Goal: Task Accomplishment & Management: Complete application form

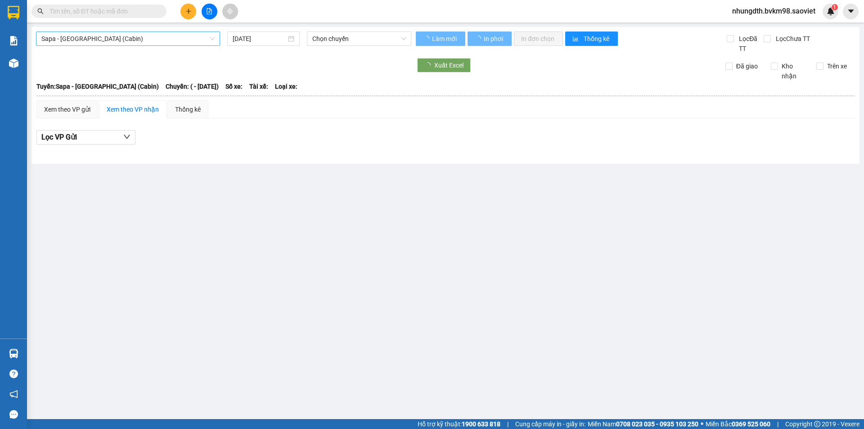
type input "[DATE]"
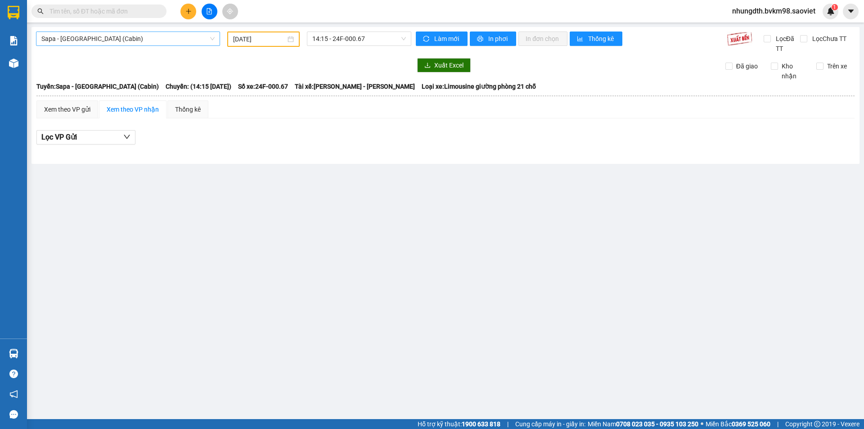
click at [106, 39] on span "Sapa - [GEOGRAPHIC_DATA] (Cabin)" at bounding box center [127, 39] width 173 height 14
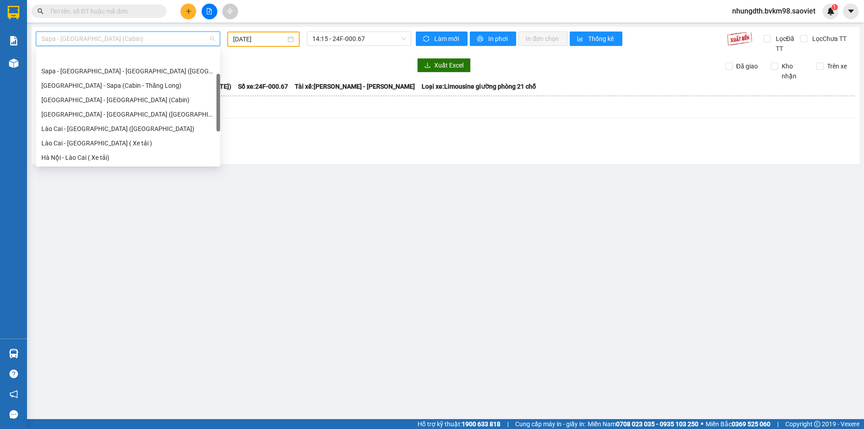
scroll to position [29, 0]
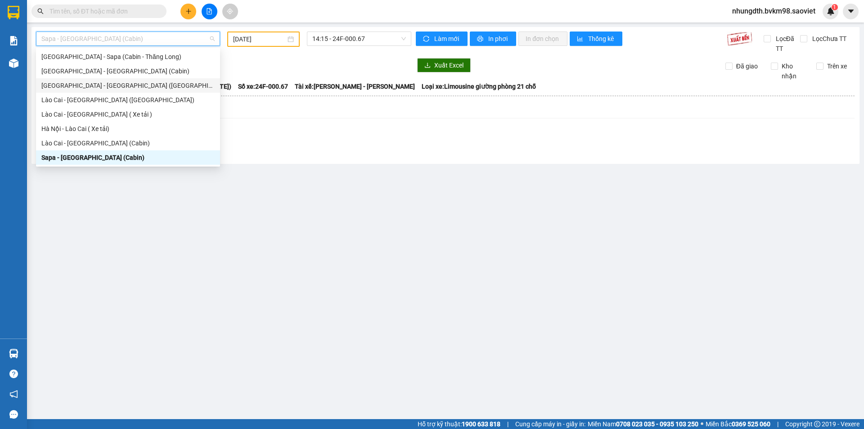
click at [97, 92] on div "[GEOGRAPHIC_DATA] - [GEOGRAPHIC_DATA] ([GEOGRAPHIC_DATA])" at bounding box center [128, 85] width 184 height 14
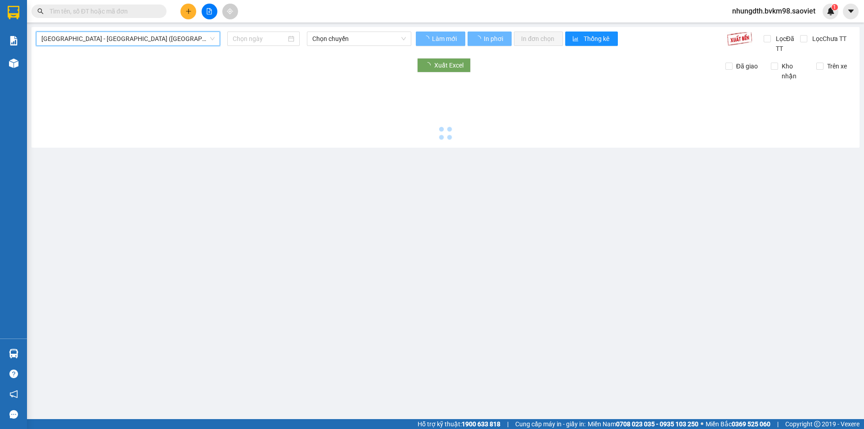
type input "[DATE]"
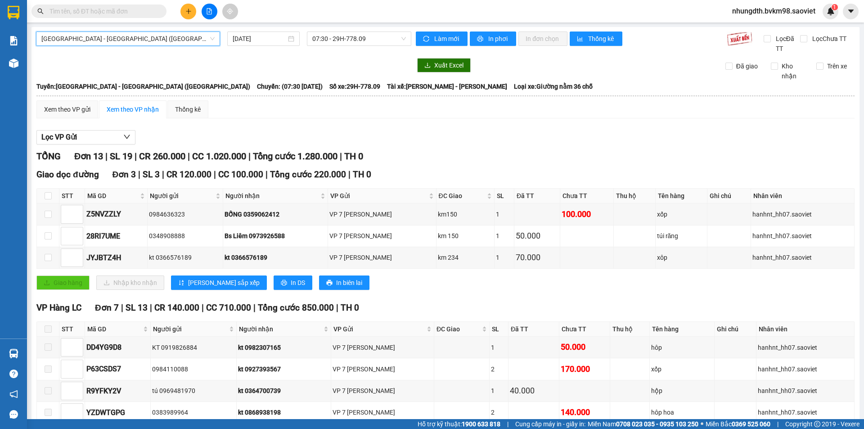
click at [140, 47] on div "Hà Nội - Lào Cai (Giường) Hà Nội - Lào Cai (Giường) 11/10/2025 07:30 - 29H-778.…" at bounding box center [223, 43] width 375 height 22
click at [145, 44] on span "[GEOGRAPHIC_DATA] - [GEOGRAPHIC_DATA] ([GEOGRAPHIC_DATA])" at bounding box center [127, 39] width 173 height 14
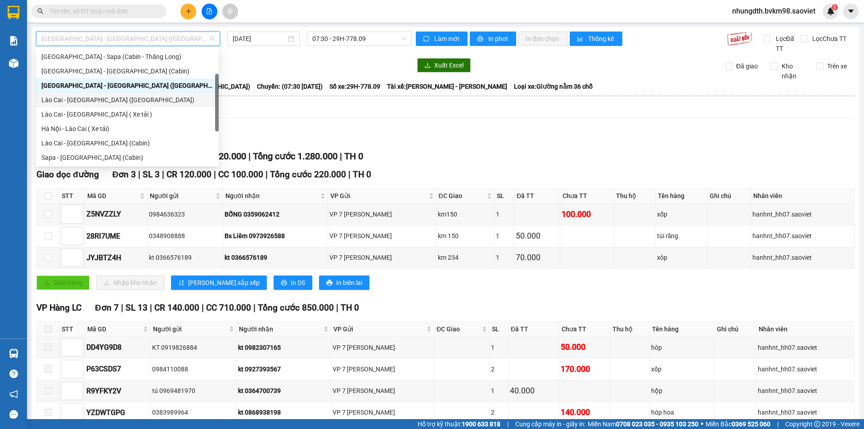
click at [95, 98] on div "Lào Cai - [GEOGRAPHIC_DATA] ([GEOGRAPHIC_DATA])" at bounding box center [127, 100] width 172 height 10
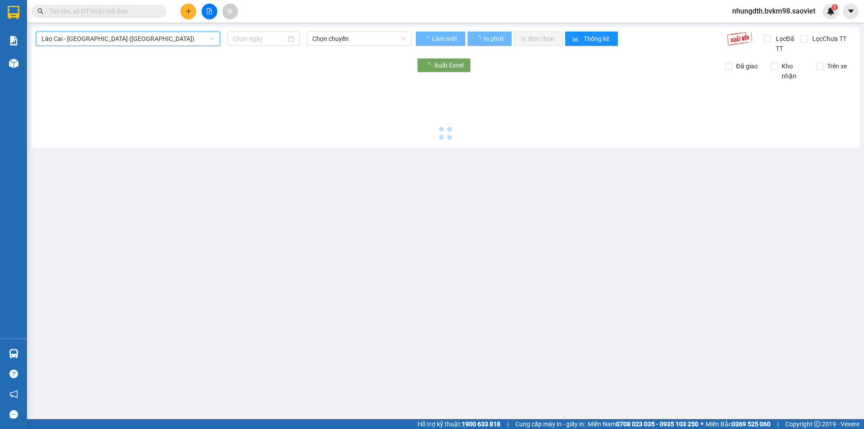
type input "[DATE]"
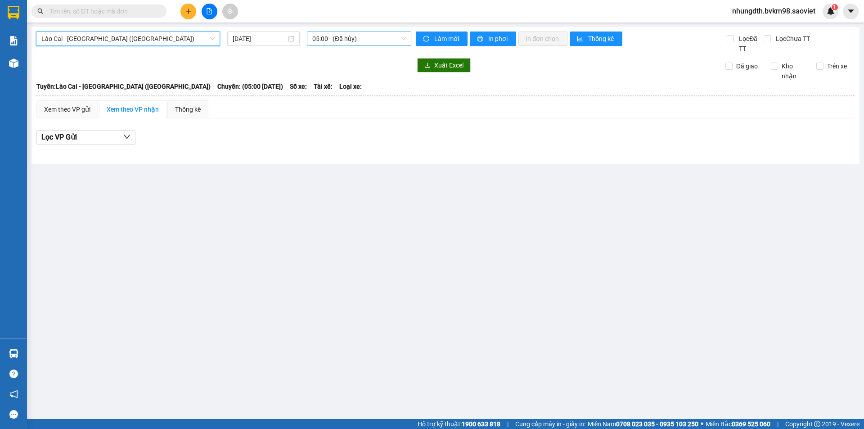
click at [353, 41] on span "05:00 - (Đã hủy)" at bounding box center [359, 39] width 94 height 14
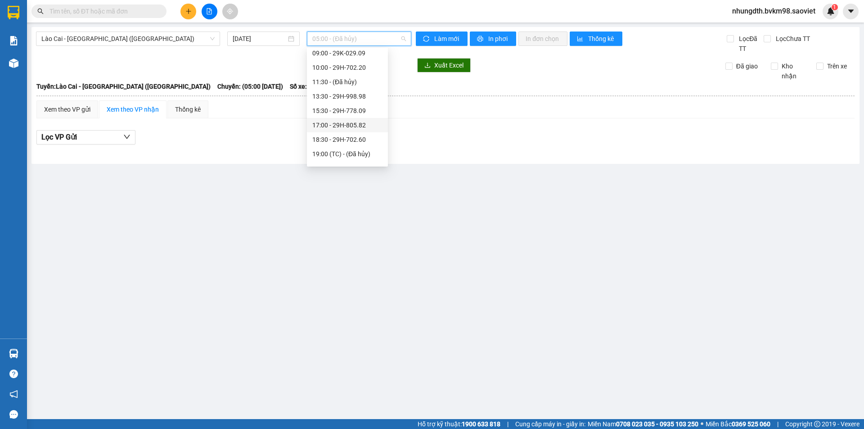
scroll to position [45, 0]
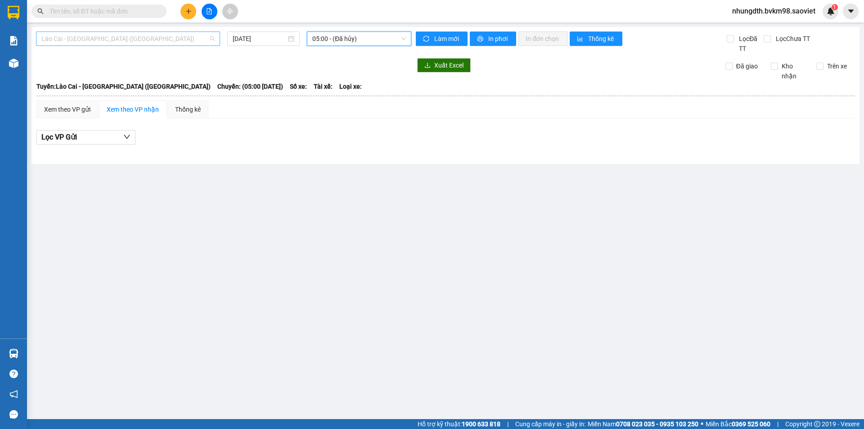
click at [119, 37] on span "Lào Cai - [GEOGRAPHIC_DATA] ([GEOGRAPHIC_DATA])" at bounding box center [127, 39] width 173 height 14
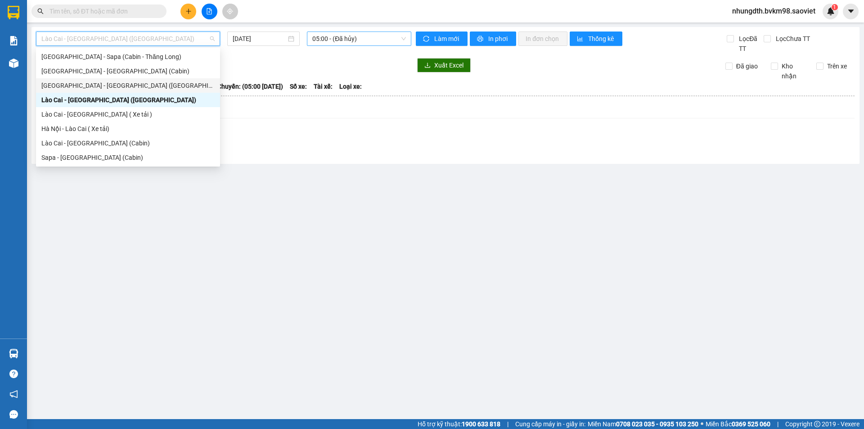
click at [366, 41] on span "05:00 - (Đã hủy)" at bounding box center [359, 39] width 94 height 14
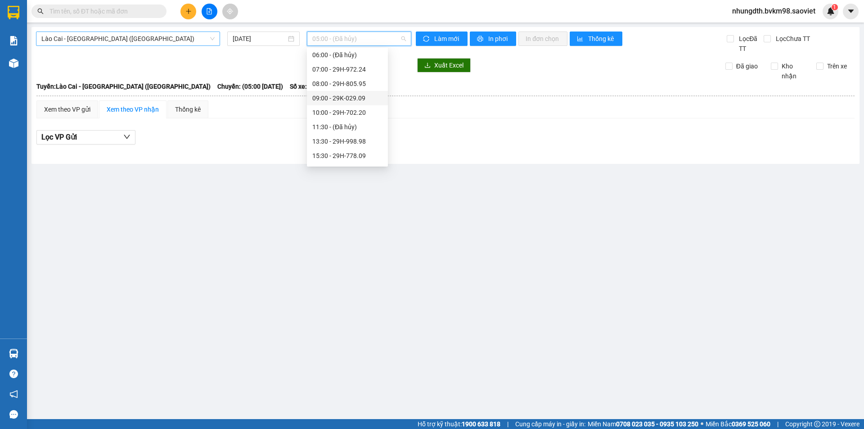
click at [138, 41] on span "Lào Cai - [GEOGRAPHIC_DATA] ([GEOGRAPHIC_DATA])" at bounding box center [127, 39] width 173 height 14
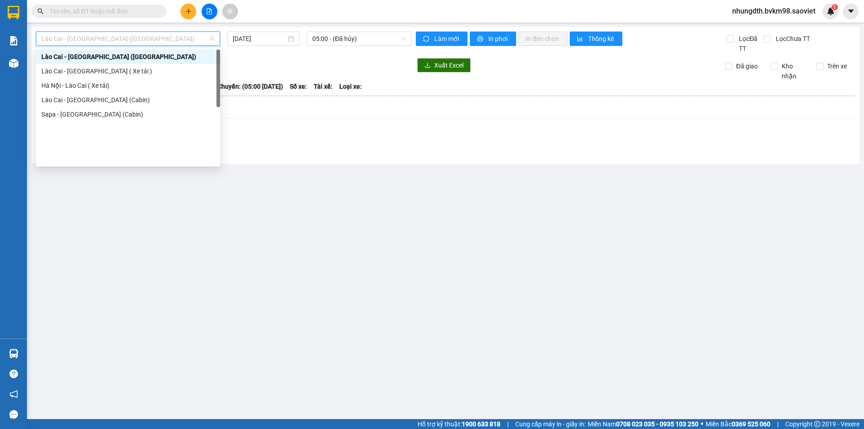
scroll to position [0, 0]
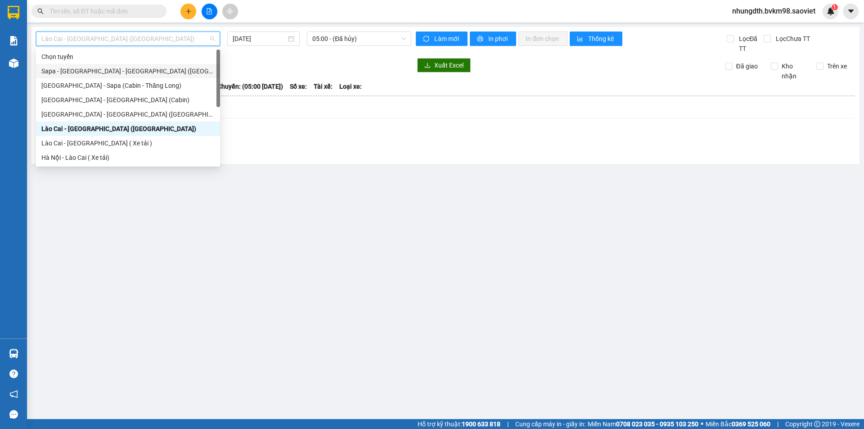
click at [122, 75] on div "Sapa - [GEOGRAPHIC_DATA] - [GEOGRAPHIC_DATA] ([GEOGRAPHIC_DATA])" at bounding box center [127, 71] width 173 height 10
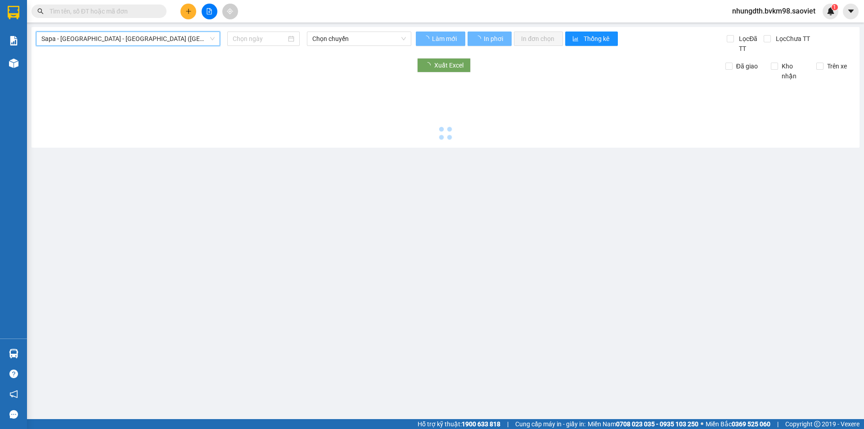
type input "[DATE]"
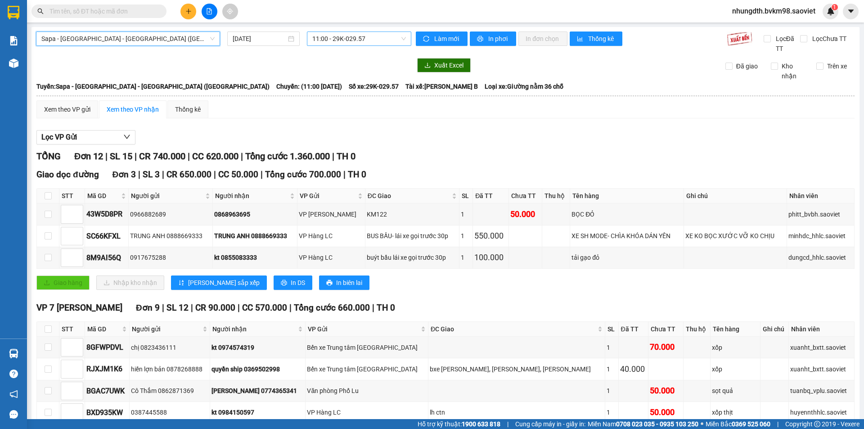
click at [345, 37] on span "11:00 - 29K-029.57" at bounding box center [359, 39] width 94 height 14
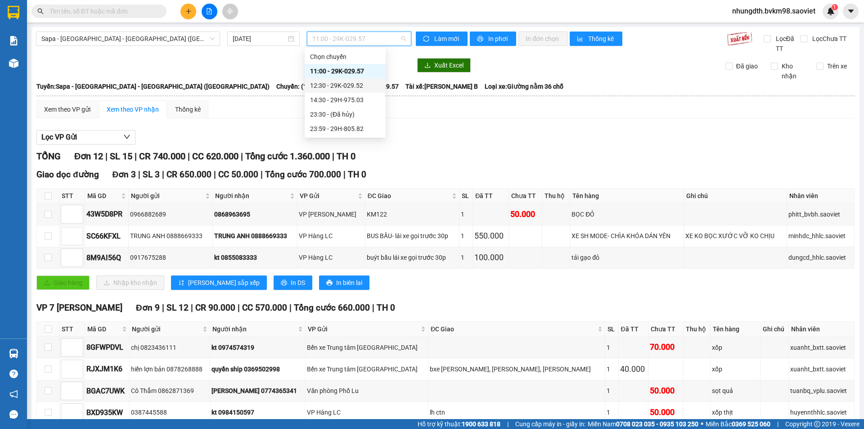
click at [352, 88] on div "12:30 - 29K-029.52" at bounding box center [345, 86] width 70 height 10
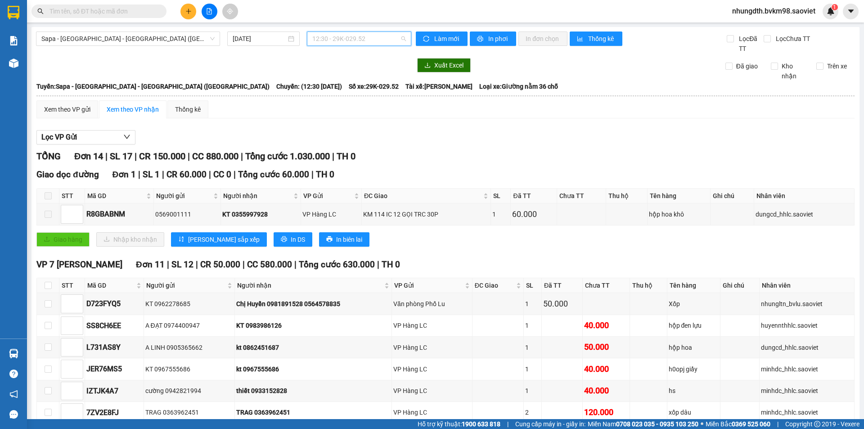
click at [364, 37] on span "12:30 - 29K-029.52" at bounding box center [359, 39] width 94 height 14
click at [356, 72] on div "11:00 - 29K-029.57" at bounding box center [345, 71] width 70 height 10
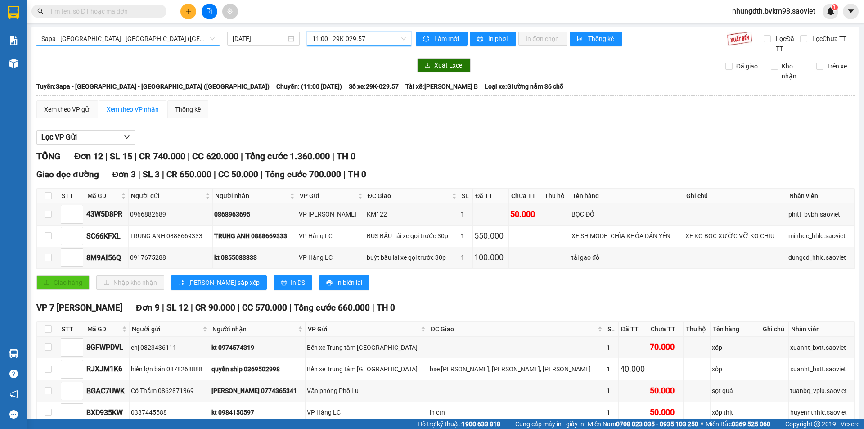
click at [73, 38] on span "Sapa - [GEOGRAPHIC_DATA] - [GEOGRAPHIC_DATA] ([GEOGRAPHIC_DATA])" at bounding box center [127, 39] width 173 height 14
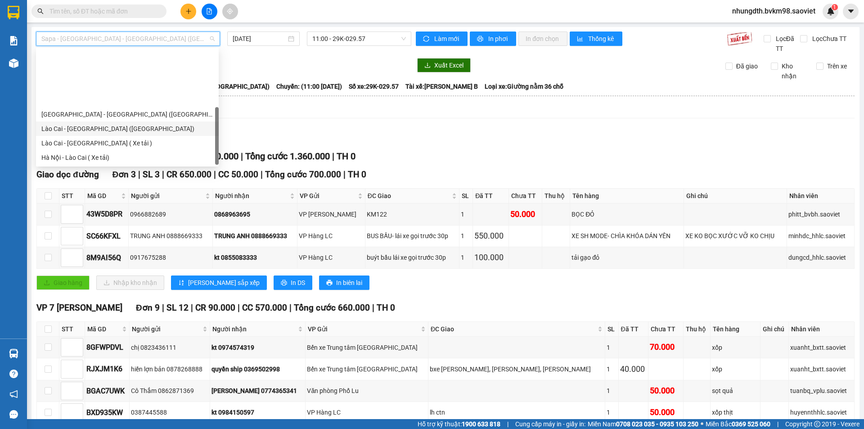
scroll to position [72, 0]
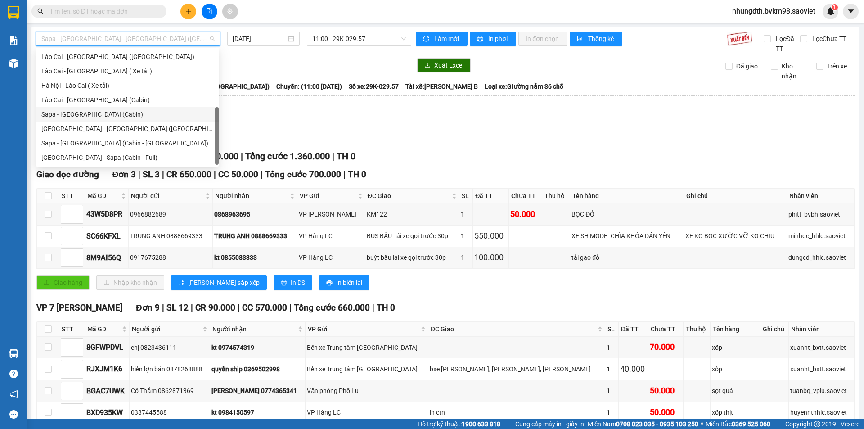
click at [93, 117] on div "Sapa - [GEOGRAPHIC_DATA] (Cabin)" at bounding box center [127, 114] width 172 height 10
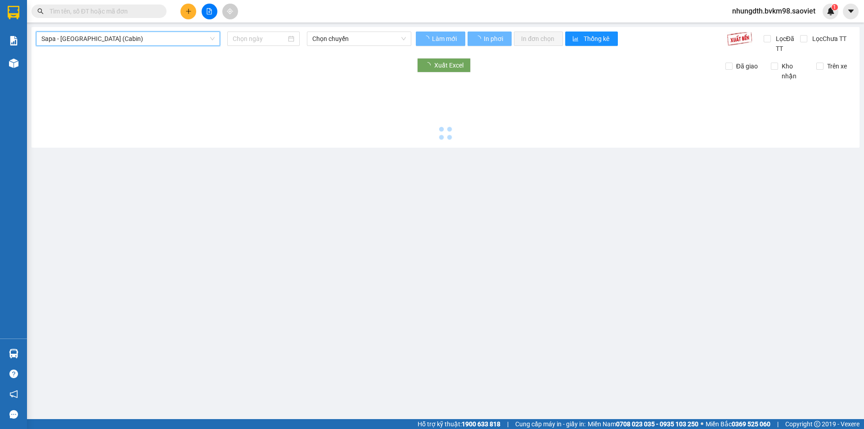
type input "[DATE]"
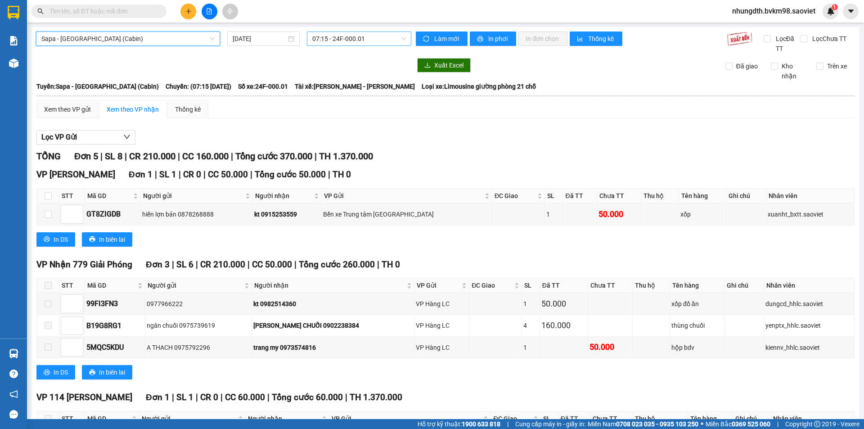
click at [340, 42] on span "07:15 - 24F-000.01" at bounding box center [359, 39] width 94 height 14
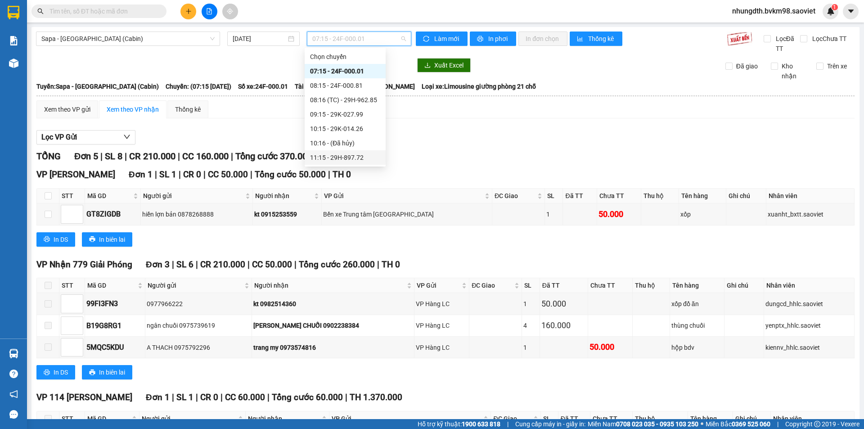
click at [344, 155] on div "11:15 - 29H-897.72" at bounding box center [345, 158] width 70 height 10
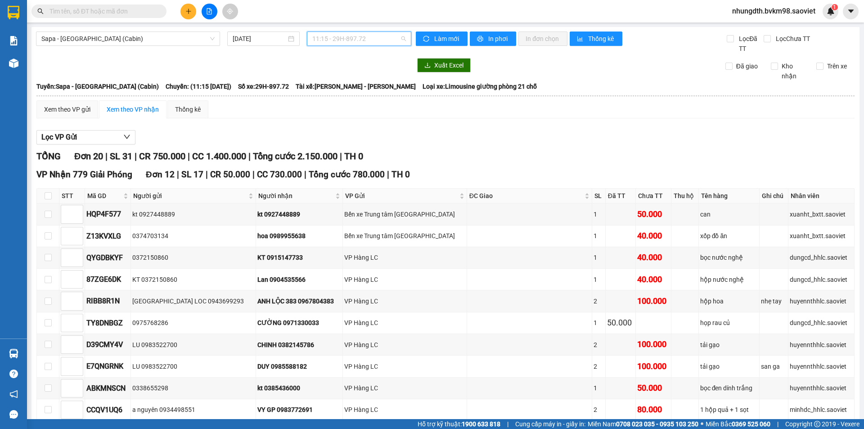
click at [365, 38] on span "11:15 - 29H-897.72" at bounding box center [359, 39] width 94 height 14
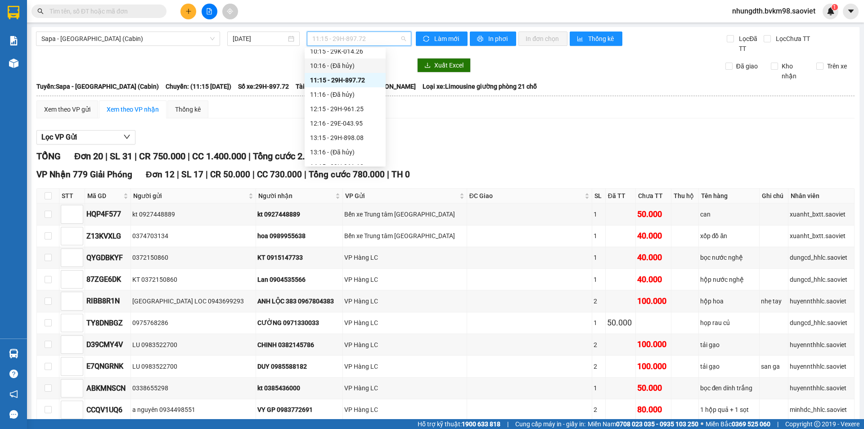
scroll to position [90, 0]
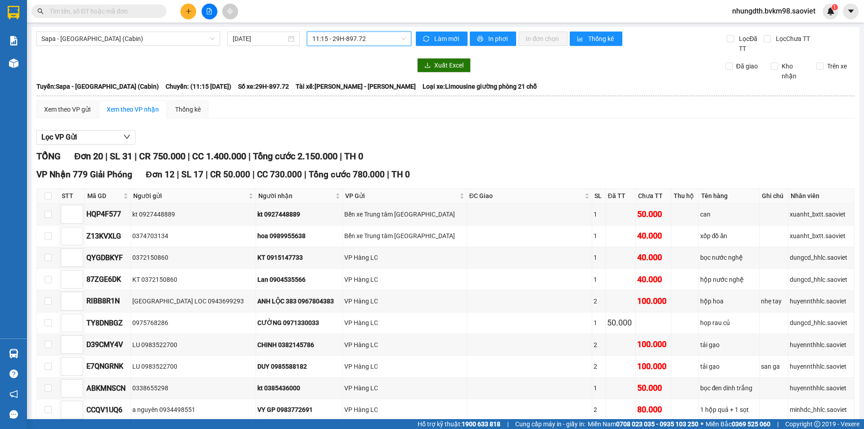
click at [358, 41] on span "11:15 - 29H-897.72" at bounding box center [359, 39] width 94 height 14
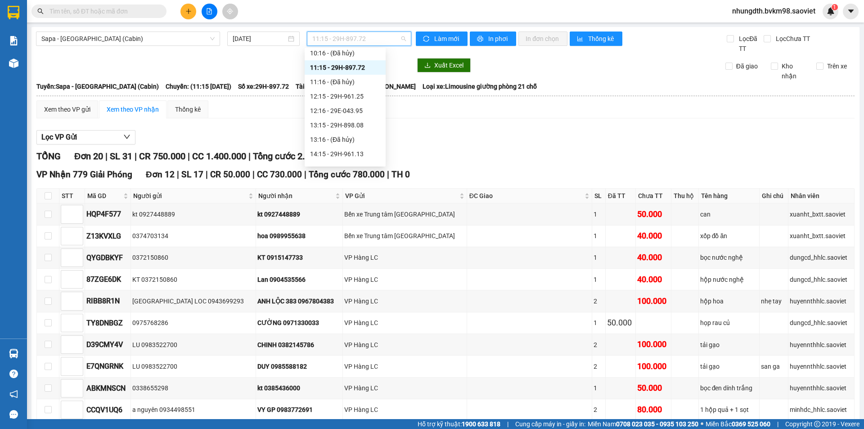
click at [355, 69] on div "11:15 - 29H-897.72" at bounding box center [345, 68] width 70 height 10
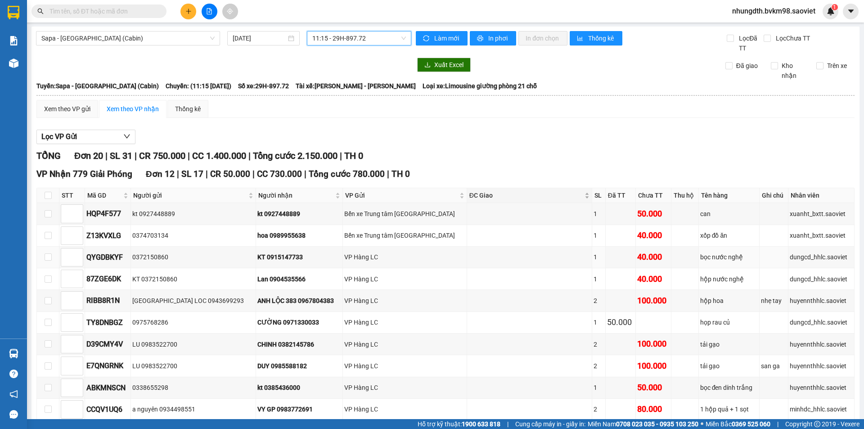
scroll to position [0, 0]
click at [189, 9] on icon "plus" at bounding box center [188, 11] width 6 height 6
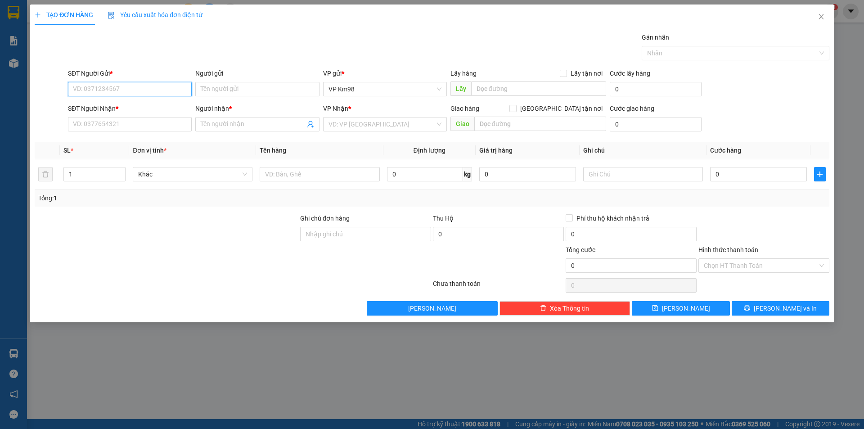
click at [156, 92] on input "SĐT Người Gửi *" at bounding box center [130, 89] width 124 height 14
type input "0972528042"
drag, startPoint x: 128, startPoint y: 123, endPoint x: 114, endPoint y: 137, distance: 19.7
click at [131, 124] on input "SĐT Người Nhận *" at bounding box center [130, 124] width 124 height 14
type input "0972931983"
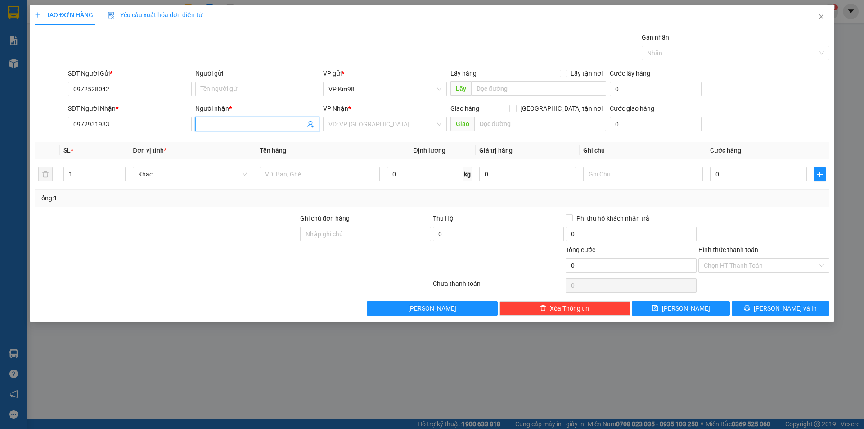
click at [264, 120] on input "Người nhận *" at bounding box center [253, 124] width 104 height 10
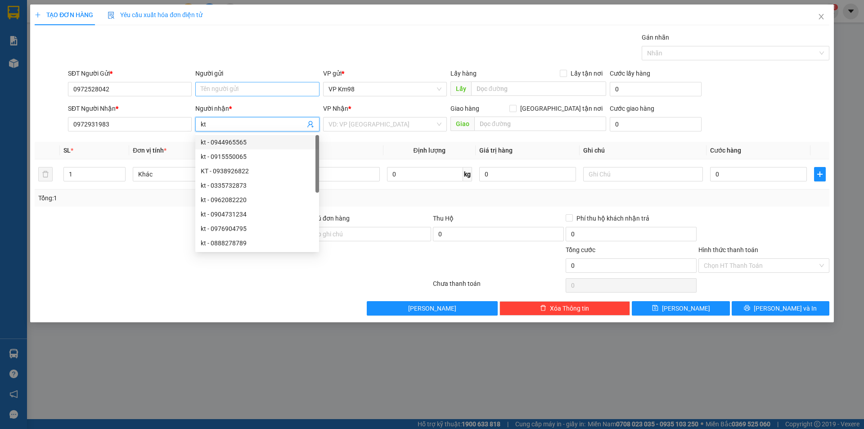
type input "kt"
click at [274, 89] on input "Người gửi" at bounding box center [257, 89] width 124 height 14
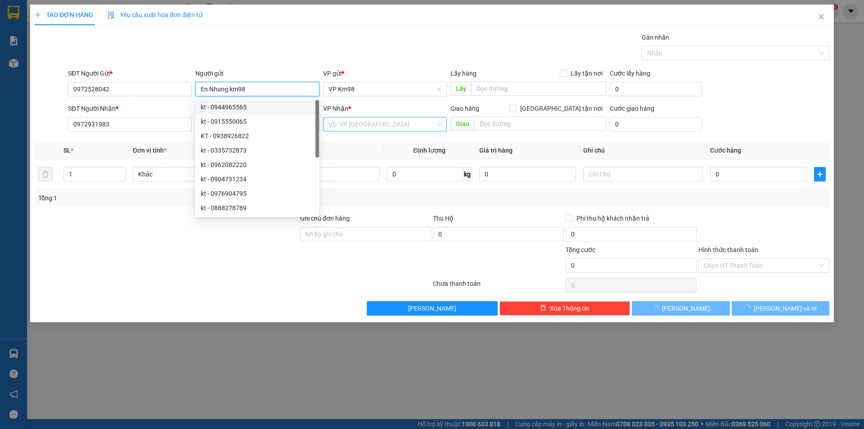
type input "En Nhung km98"
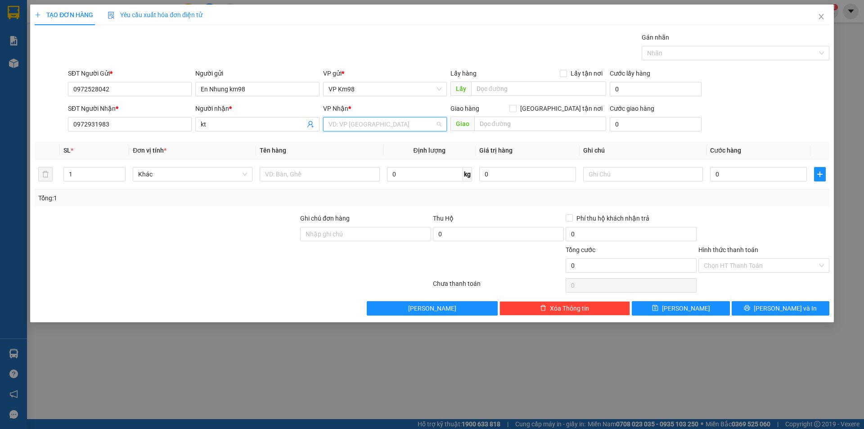
click at [376, 126] on input "search" at bounding box center [382, 124] width 107 height 14
type input "t"
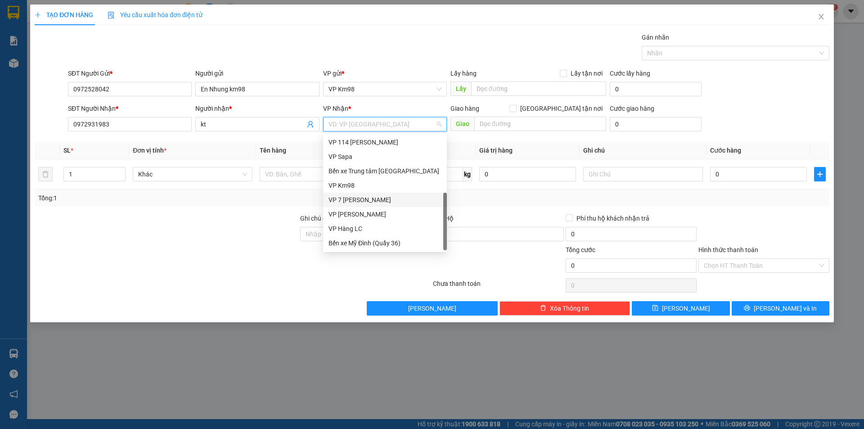
click at [376, 202] on div "VP 7 [PERSON_NAME]" at bounding box center [385, 200] width 113 height 10
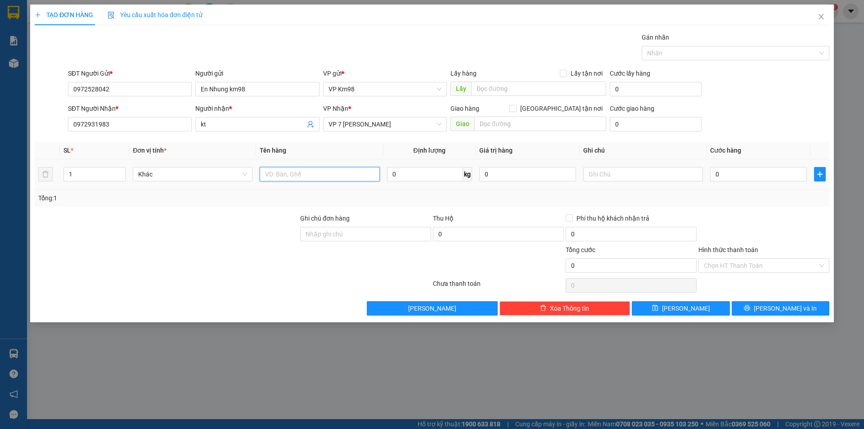
click at [274, 175] on input "text" at bounding box center [320, 174] width 120 height 14
type input "thùng giấy"
click at [742, 178] on input "0" at bounding box center [758, 174] width 97 height 14
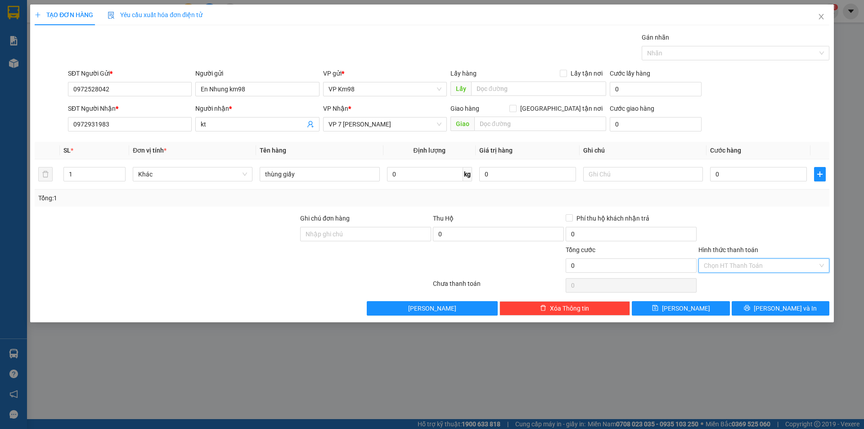
click at [723, 268] on input "Hình thức thanh toán" at bounding box center [761, 266] width 114 height 14
click at [724, 298] on div "Miễn phí" at bounding box center [764, 298] width 120 height 10
click at [777, 313] on span "[PERSON_NAME] và In" at bounding box center [785, 308] width 63 height 10
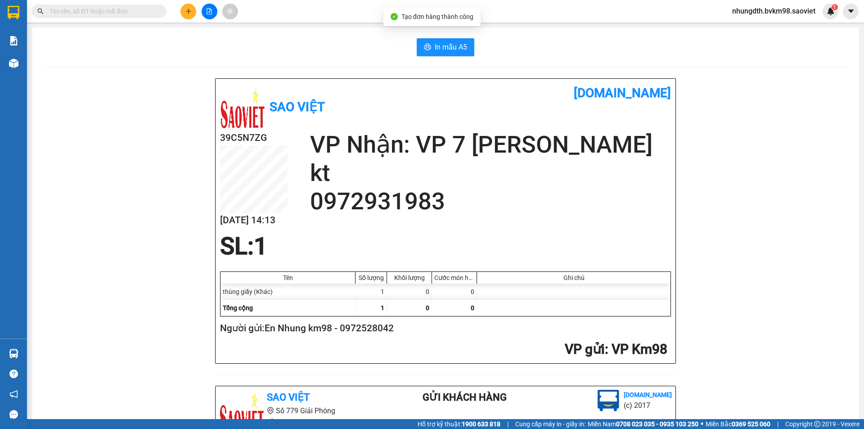
click at [445, 34] on div "In mẫu A5 Sao Việt vexere.com 39C5N7ZG 11/10 14:13 VP Nhận: VP 7 Phạm Văn Đồng …" at bounding box center [445, 375] width 827 height 696
click at [439, 50] on span "In mẫu A5" at bounding box center [451, 46] width 32 height 11
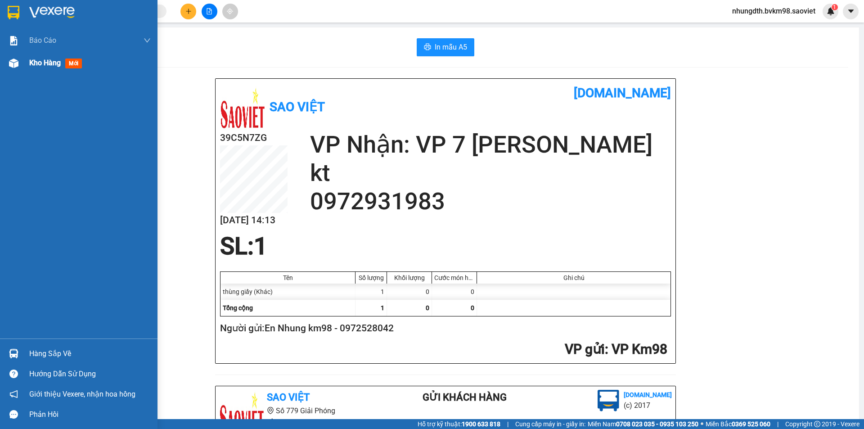
click at [43, 70] on div "Kho hàng mới" at bounding box center [90, 63] width 122 height 23
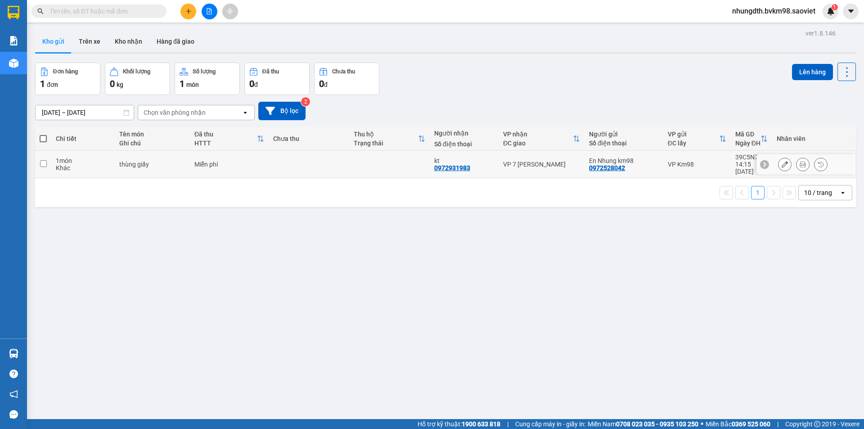
click at [55, 163] on td "1 món Khác" at bounding box center [82, 164] width 63 height 27
checkbox input "true"
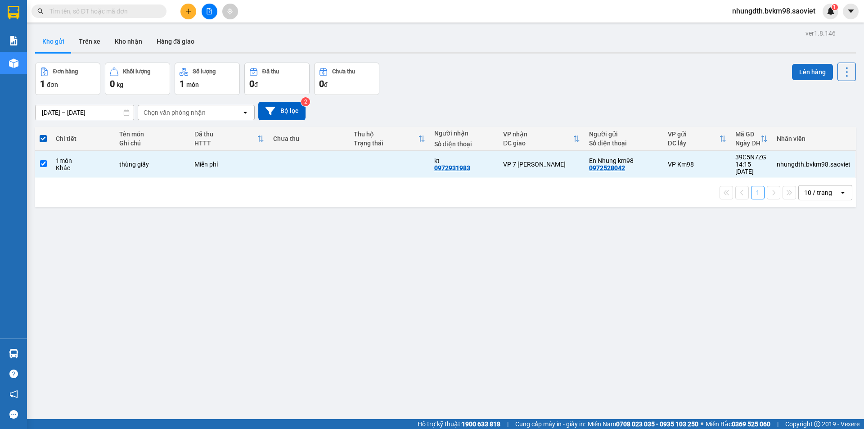
click at [814, 73] on button "Lên hàng" at bounding box center [812, 72] width 41 height 16
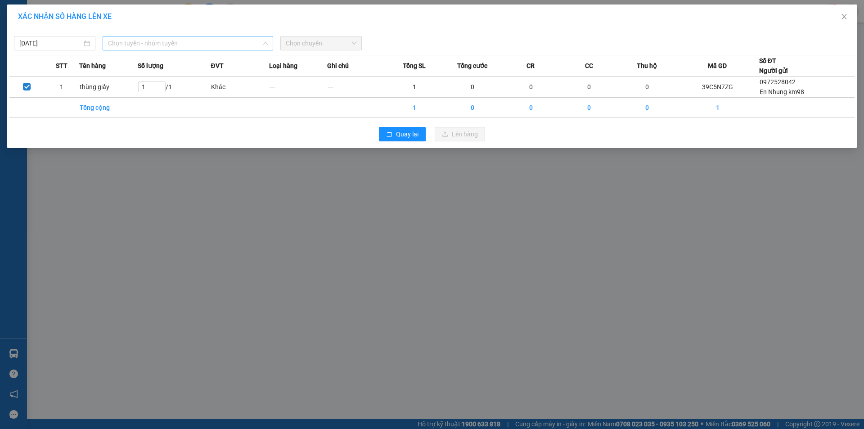
click at [140, 44] on span "Chọn tuyến - nhóm tuyến" at bounding box center [188, 43] width 160 height 14
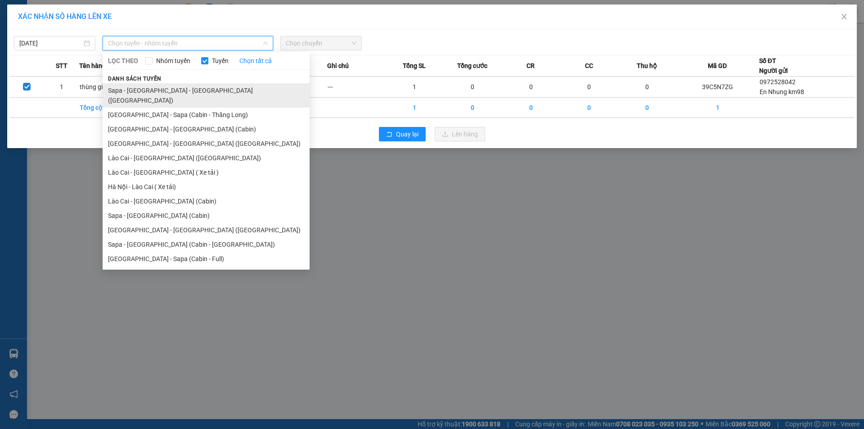
click at [187, 88] on li "Sapa - [GEOGRAPHIC_DATA] - [GEOGRAPHIC_DATA] ([GEOGRAPHIC_DATA])" at bounding box center [206, 95] width 207 height 24
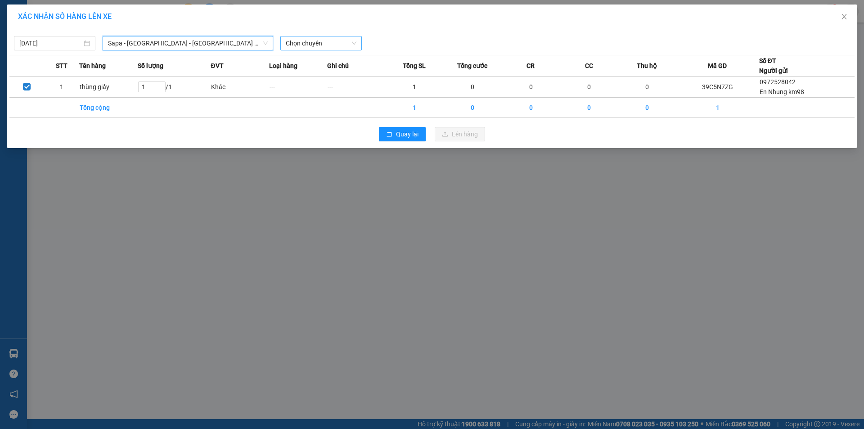
click at [308, 40] on span "Chọn chuyến" at bounding box center [321, 43] width 71 height 14
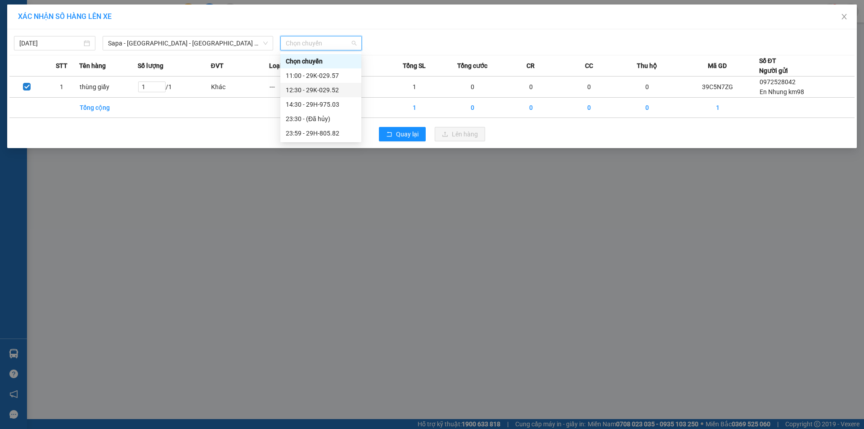
click at [316, 86] on div "12:30 - 29K-029.52" at bounding box center [321, 90] width 70 height 10
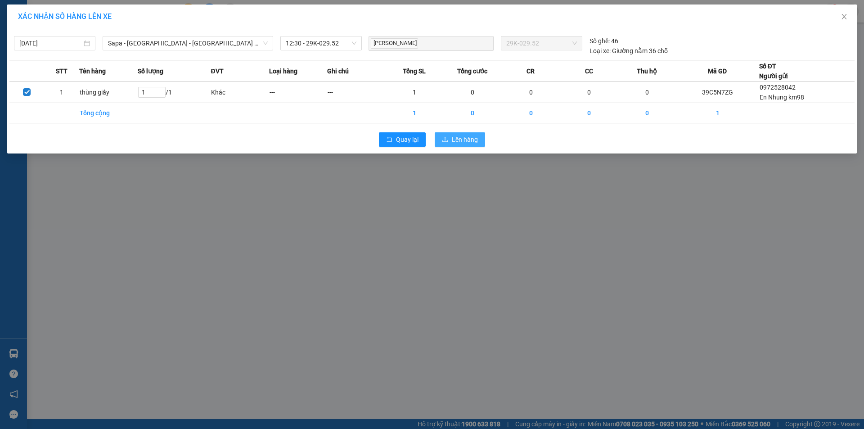
click at [468, 141] on span "Lên hàng" at bounding box center [465, 140] width 26 height 10
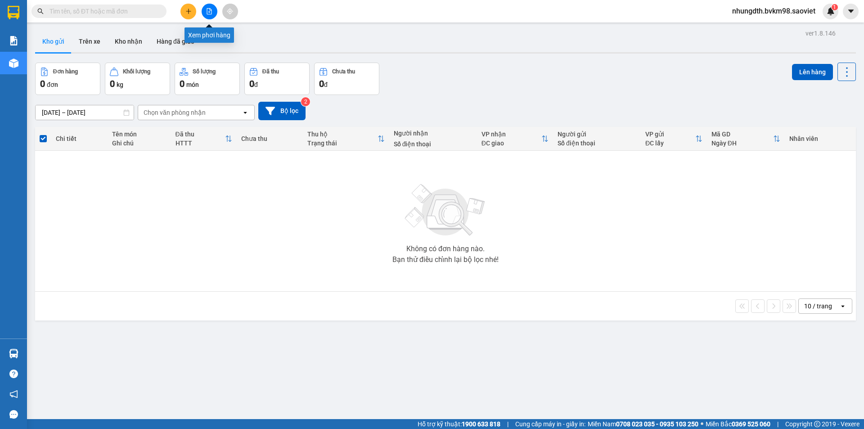
click at [208, 13] on icon "file-add" at bounding box center [209, 11] width 6 height 6
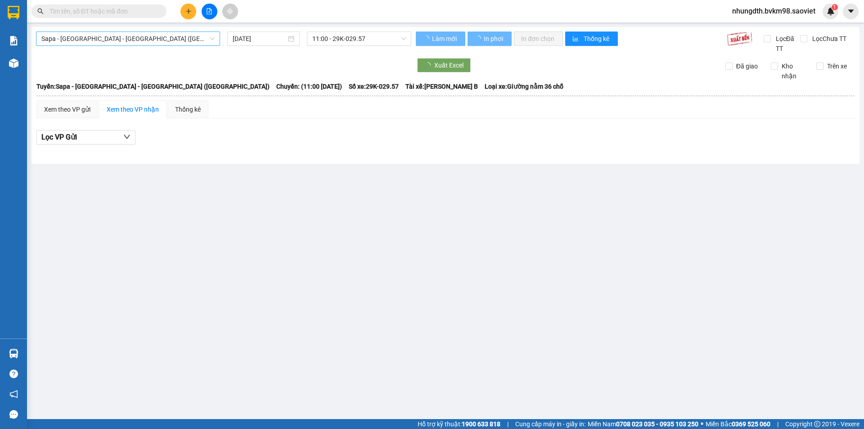
click at [125, 41] on span "Sapa - [GEOGRAPHIC_DATA] - [GEOGRAPHIC_DATA] ([GEOGRAPHIC_DATA])" at bounding box center [127, 39] width 173 height 14
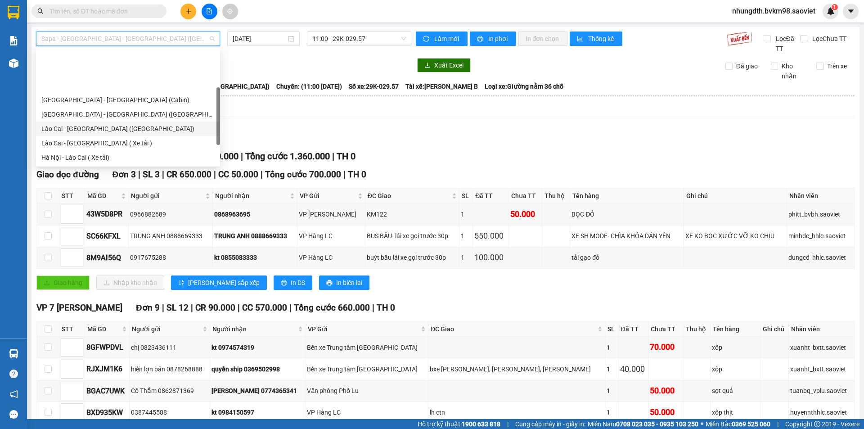
scroll to position [72, 0]
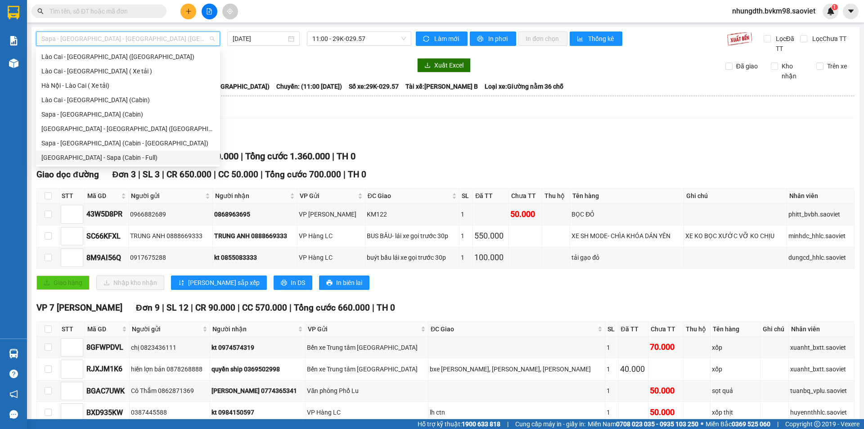
click at [97, 157] on div "[GEOGRAPHIC_DATA] - Sapa (Cabin - Full)" at bounding box center [127, 158] width 173 height 10
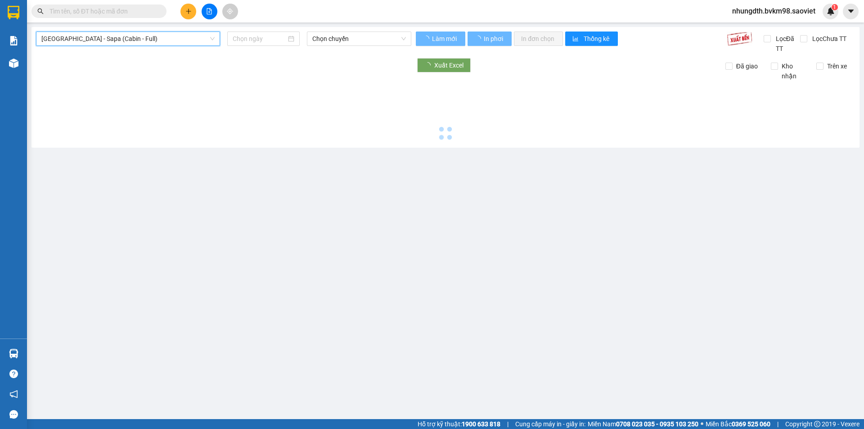
type input "[DATE]"
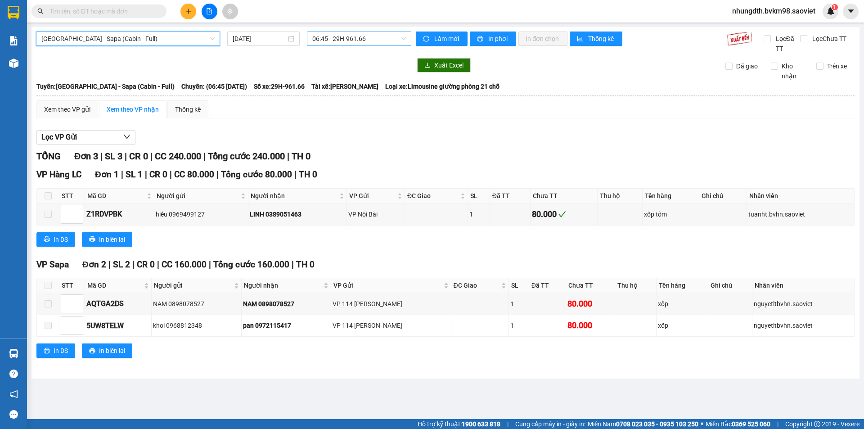
click at [352, 37] on span "06:45 - 29H-961.66" at bounding box center [359, 39] width 94 height 14
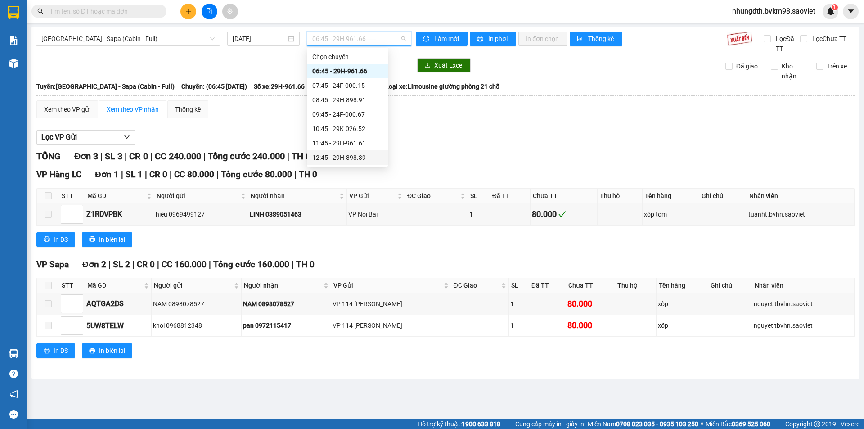
click at [351, 155] on div "12:45 - 29H-898.39" at bounding box center [347, 158] width 70 height 10
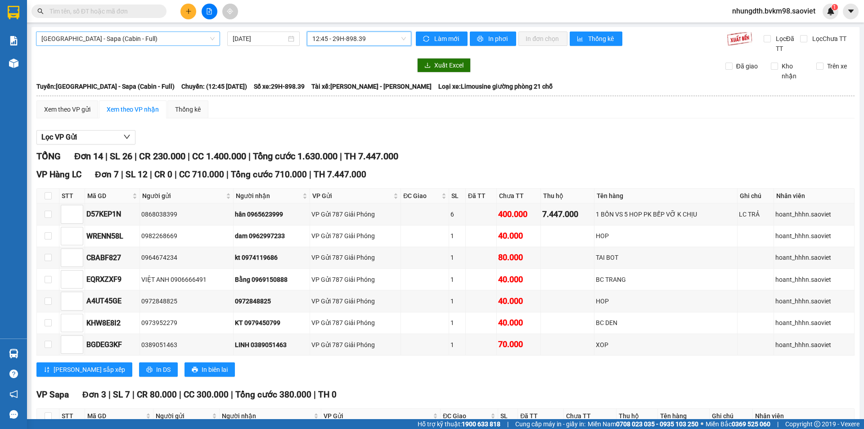
click at [181, 37] on span "[GEOGRAPHIC_DATA] - Sapa (Cabin - Full)" at bounding box center [127, 39] width 173 height 14
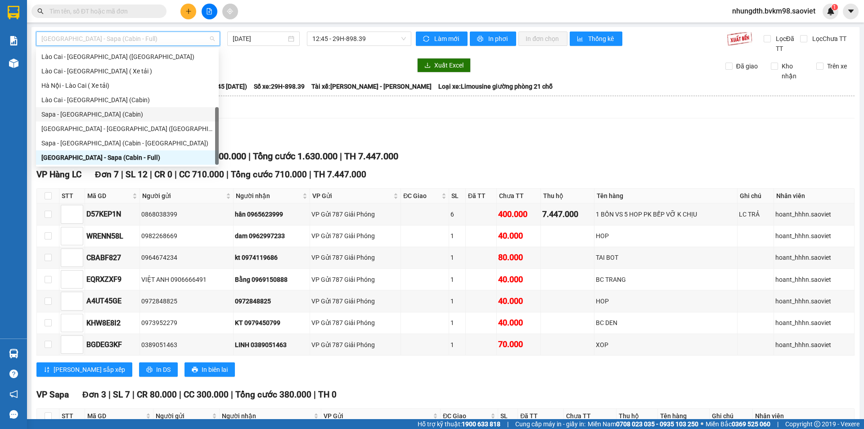
click at [91, 114] on div "Sapa - [GEOGRAPHIC_DATA] (Cabin)" at bounding box center [127, 114] width 172 height 10
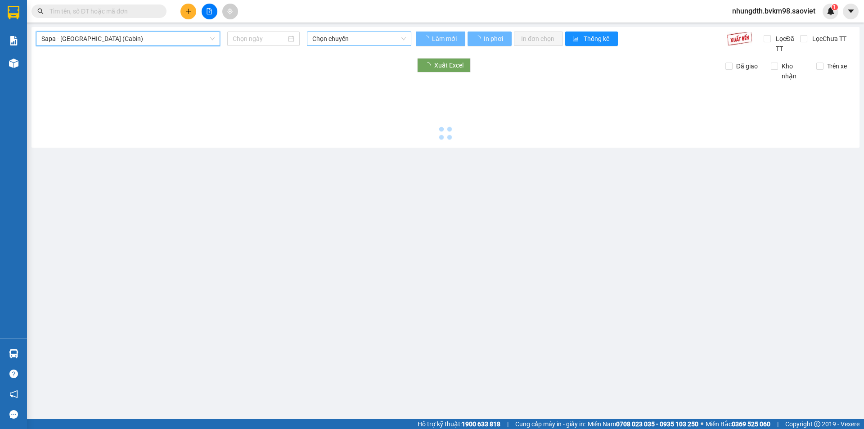
type input "[DATE]"
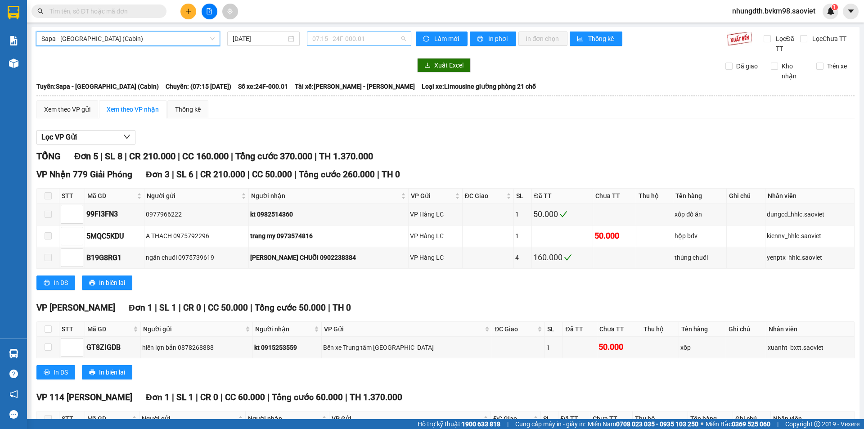
click at [367, 43] on span "07:15 - 24F-000.01" at bounding box center [359, 39] width 94 height 14
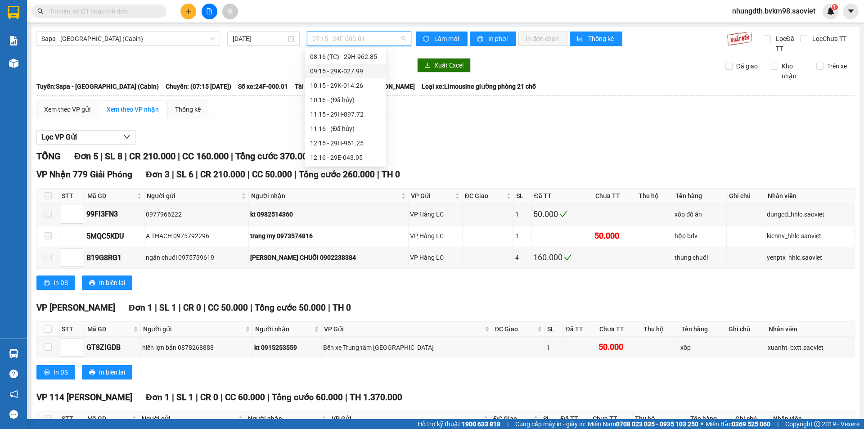
scroll to position [90, 0]
click at [361, 113] on div "12:16 - 29E-043.95" at bounding box center [345, 111] width 70 height 10
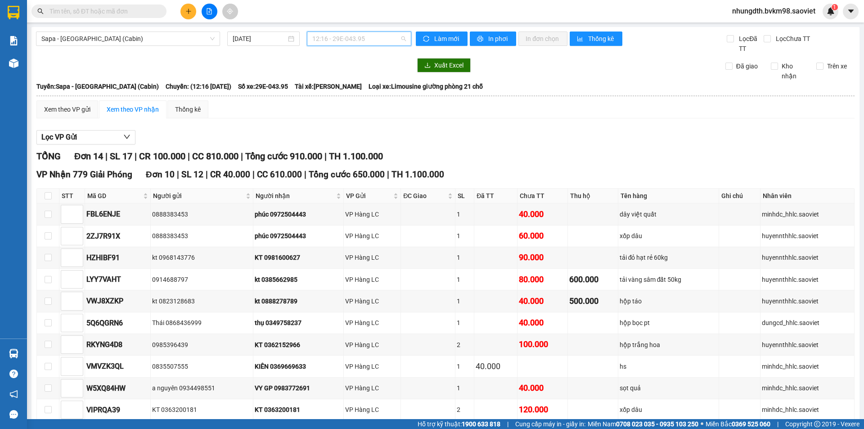
click at [332, 41] on span "12:16 - 29E-043.95" at bounding box center [359, 39] width 94 height 14
click at [185, 10] on button at bounding box center [188, 12] width 16 height 16
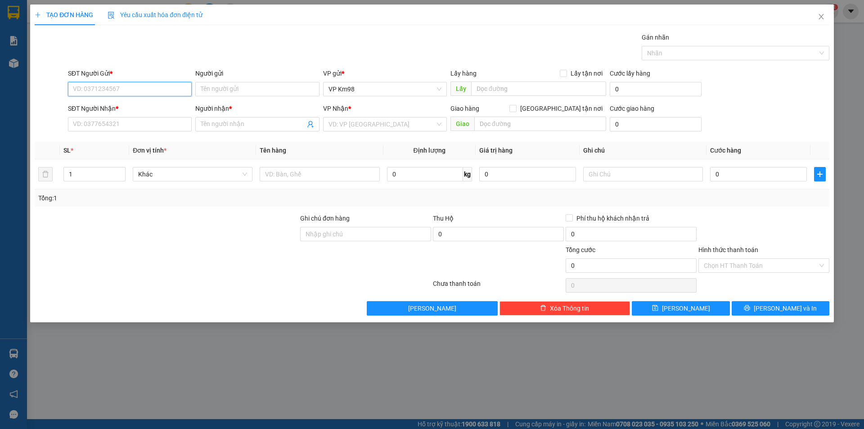
click at [140, 90] on input "SĐT Người Gửi *" at bounding box center [130, 89] width 124 height 14
type input "0972528042"
click at [138, 109] on div "0972528042 - En Nhung km98" at bounding box center [129, 107] width 113 height 10
type input "En Nhung km98"
type input "0972931983"
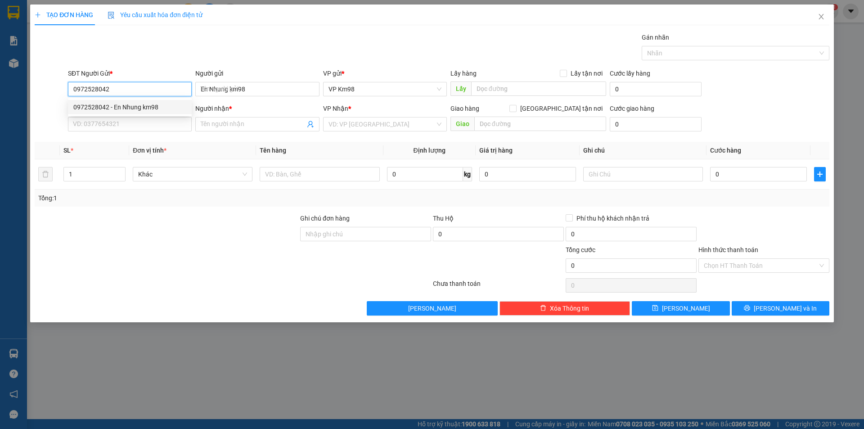
type input "kt"
click at [420, 126] on span "VP 7 [PERSON_NAME]" at bounding box center [385, 124] width 113 height 14
type input "0972528042"
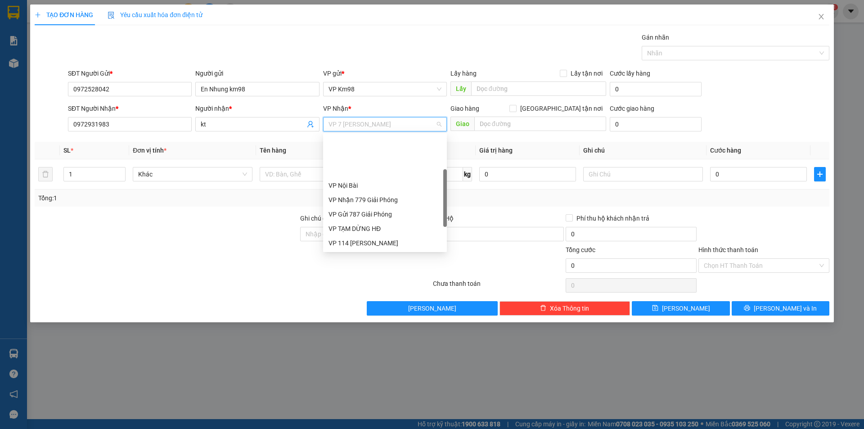
scroll to position [58, 0]
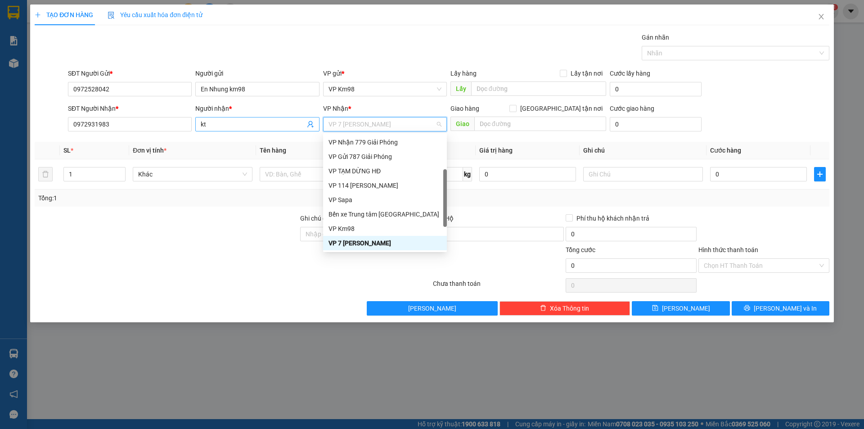
click at [260, 127] on input "kt" at bounding box center [253, 124] width 104 height 10
type input "k"
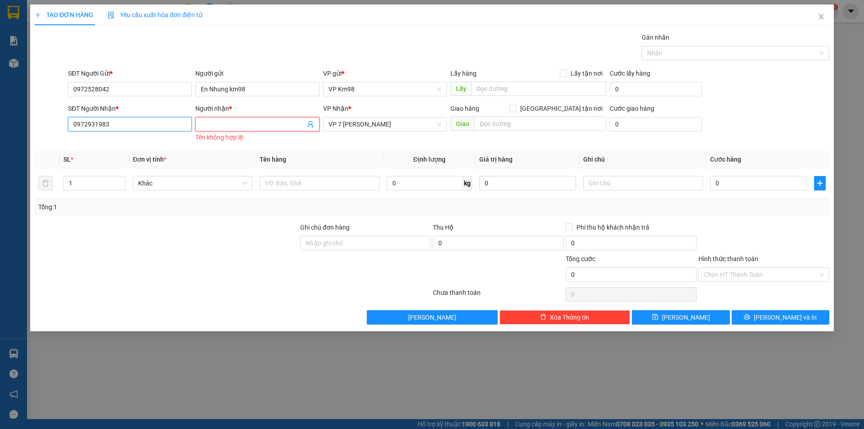
click at [153, 130] on input "0972931983" at bounding box center [130, 124] width 124 height 14
type input "0"
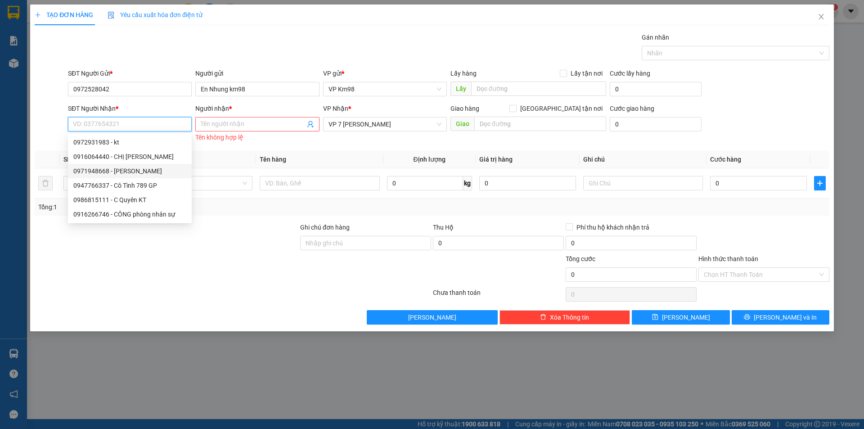
click at [102, 169] on div "0971948668 - [PERSON_NAME]" at bounding box center [129, 171] width 113 height 10
type input "0971948668"
type input "[PERSON_NAME]"
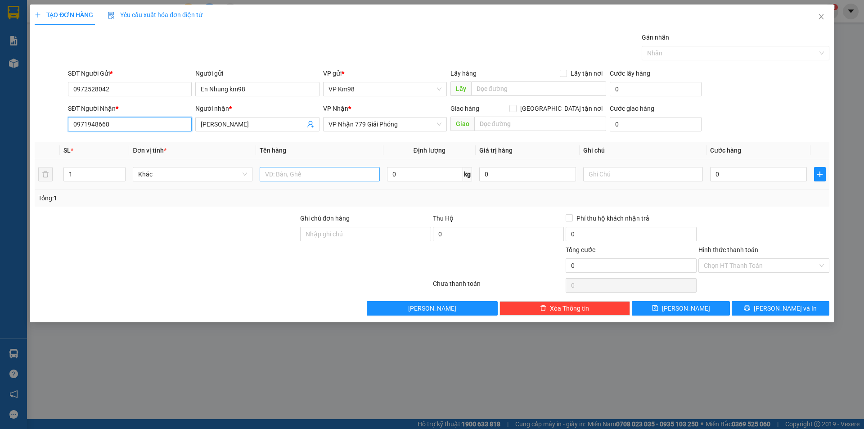
type input "0971948668"
click at [336, 177] on input "text" at bounding box center [320, 174] width 120 height 14
type input "pb"
click at [742, 267] on input "Hình thức thanh toán" at bounding box center [761, 266] width 114 height 14
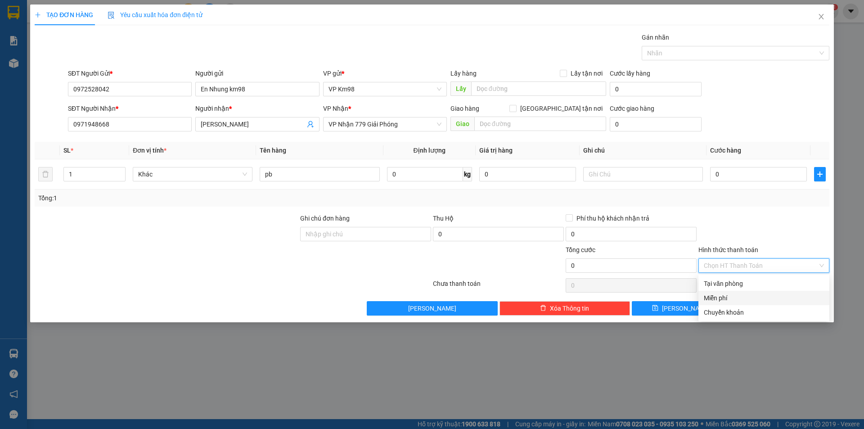
click at [725, 296] on div "Miễn phí" at bounding box center [764, 298] width 120 height 10
click at [772, 310] on button "[PERSON_NAME] và In" at bounding box center [781, 308] width 98 height 14
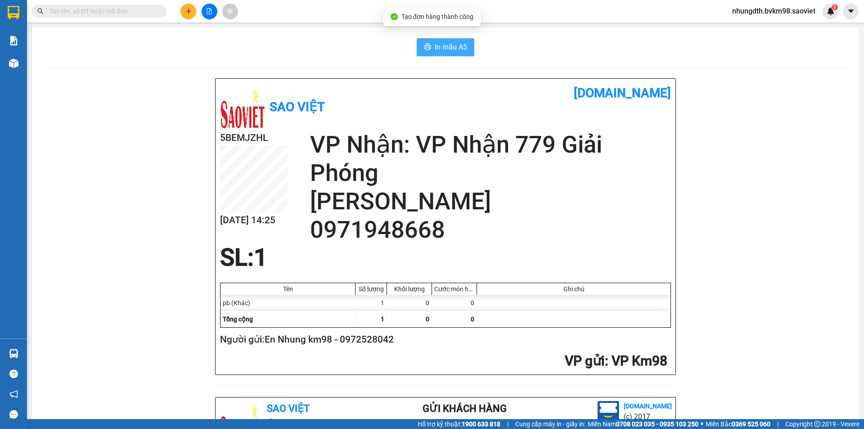
click at [446, 44] on span "In mẫu A5" at bounding box center [451, 46] width 32 height 11
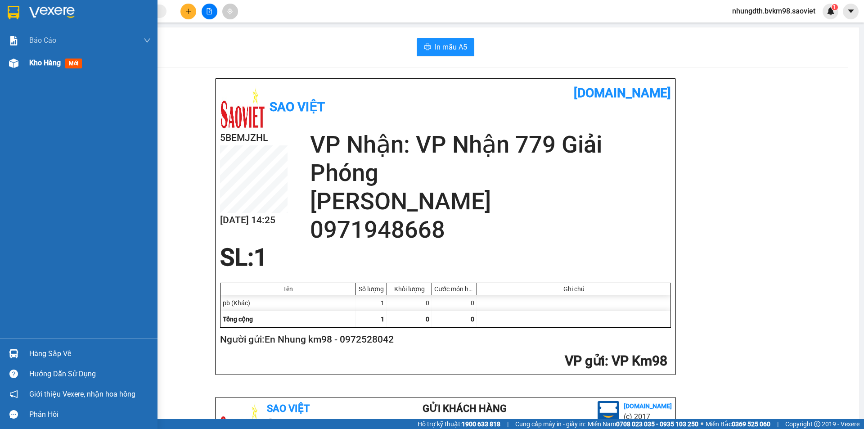
click at [36, 68] on div "Kho hàng mới" at bounding box center [57, 62] width 56 height 11
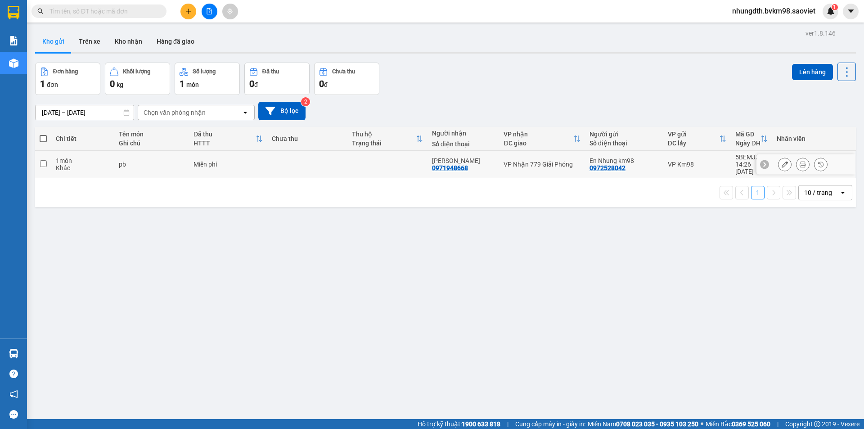
click at [94, 164] on div "Khác" at bounding box center [83, 167] width 54 height 7
checkbox input "true"
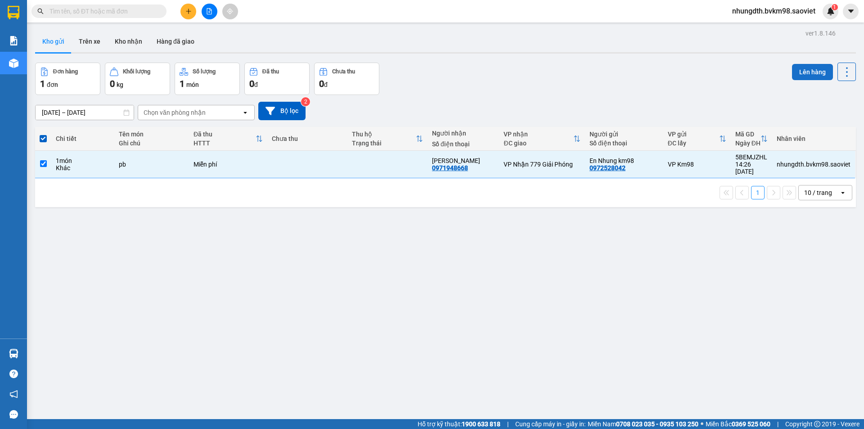
click at [803, 70] on button "Lên hàng" at bounding box center [812, 72] width 41 height 16
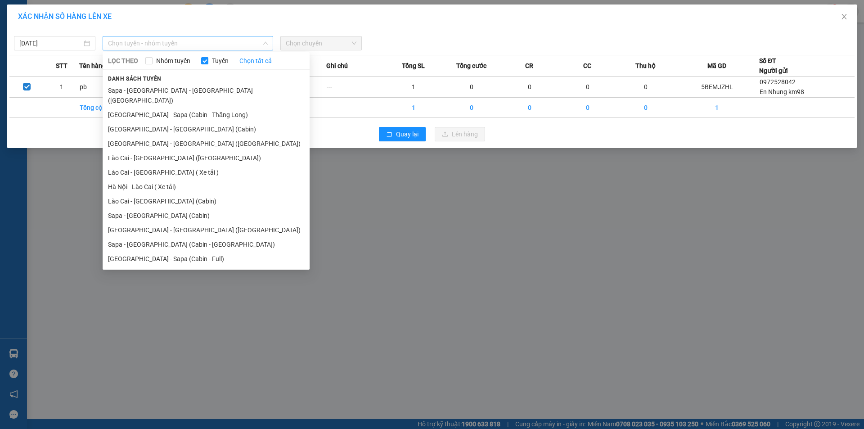
click at [158, 45] on span "Chọn tuyến - nhóm tuyến" at bounding box center [188, 43] width 160 height 14
drag, startPoint x: 146, startPoint y: 206, endPoint x: 267, endPoint y: 122, distance: 147.2
click at [146, 208] on li "Sapa - [GEOGRAPHIC_DATA] (Cabin)" at bounding box center [206, 215] width 207 height 14
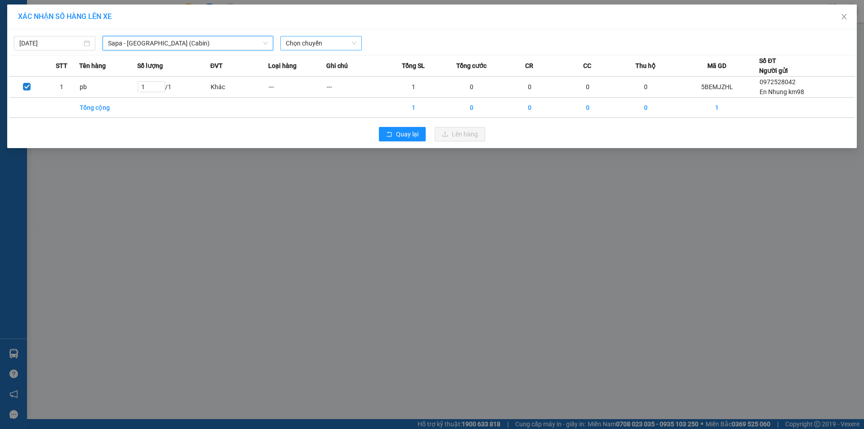
click at [317, 41] on span "Chọn chuyến" at bounding box center [321, 43] width 71 height 14
click at [331, 39] on span "Chọn chuyến" at bounding box center [321, 43] width 71 height 14
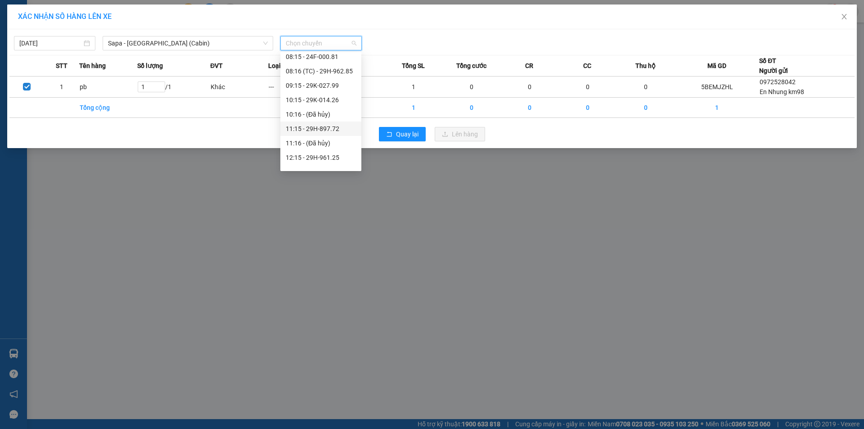
scroll to position [90, 0]
click at [331, 101] on div "12:15 - 29H-961.25" at bounding box center [321, 101] width 70 height 10
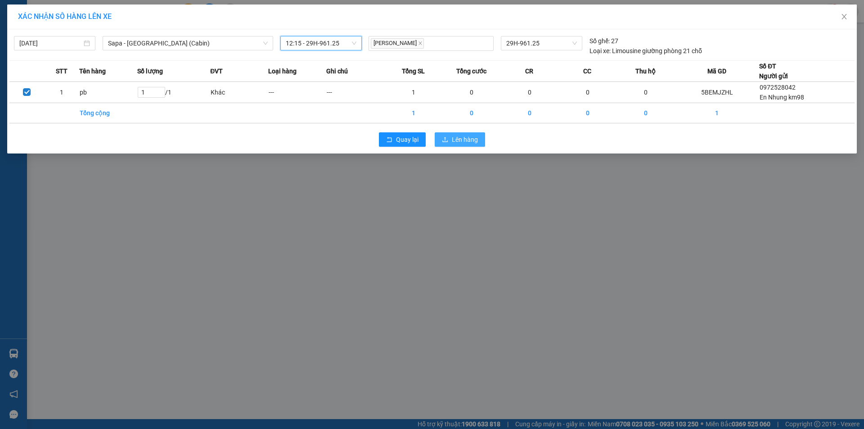
click at [465, 140] on span "Lên hàng" at bounding box center [465, 140] width 26 height 10
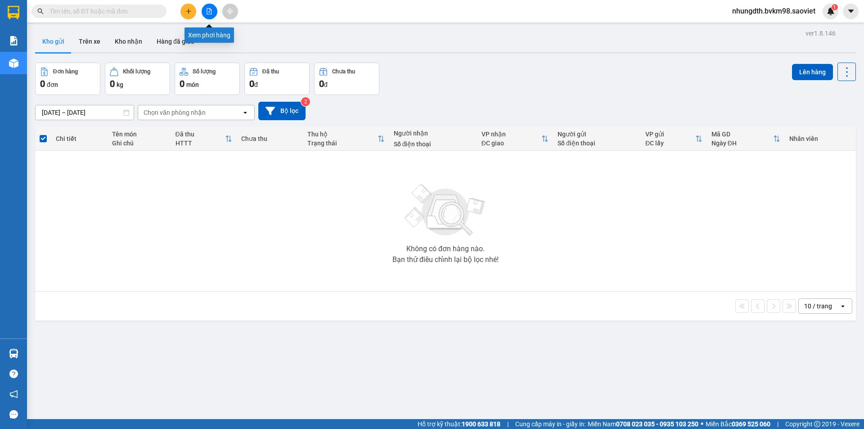
click at [211, 14] on icon "file-add" at bounding box center [209, 11] width 6 height 6
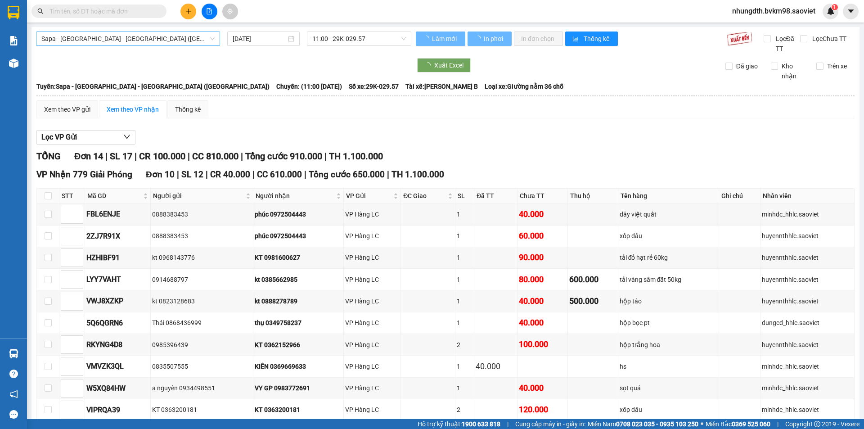
click at [114, 42] on span "Sapa - [GEOGRAPHIC_DATA] - [GEOGRAPHIC_DATA] ([GEOGRAPHIC_DATA])" at bounding box center [127, 39] width 173 height 14
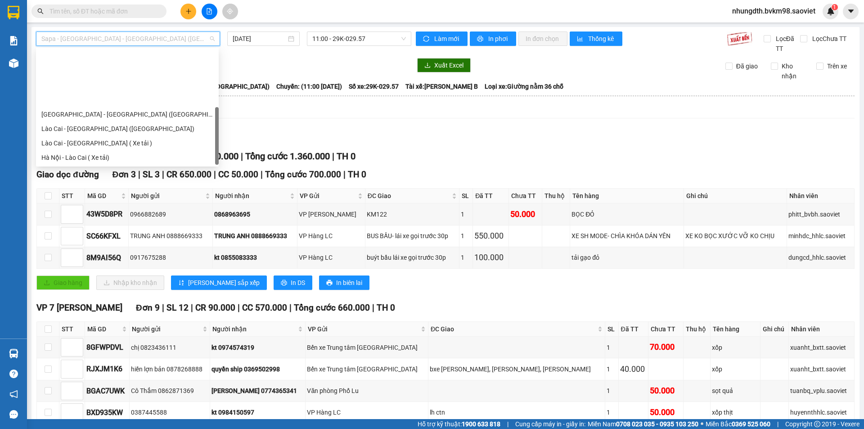
scroll to position [72, 0]
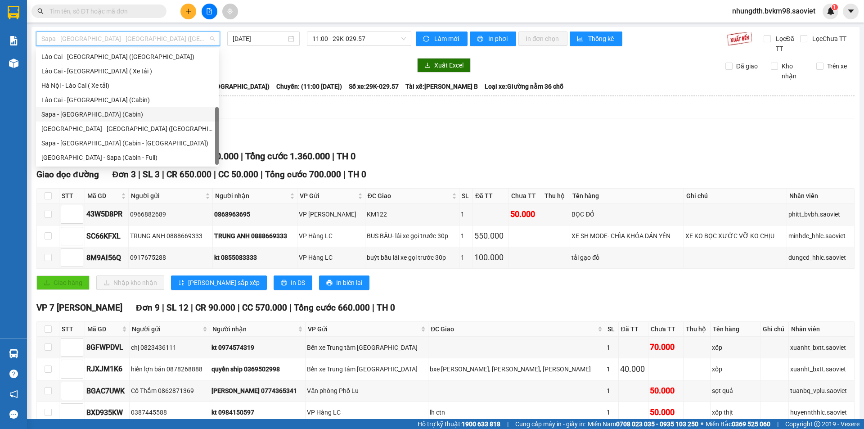
click at [85, 116] on div "Sapa - [GEOGRAPHIC_DATA] (Cabin)" at bounding box center [127, 114] width 172 height 10
type input "[DATE]"
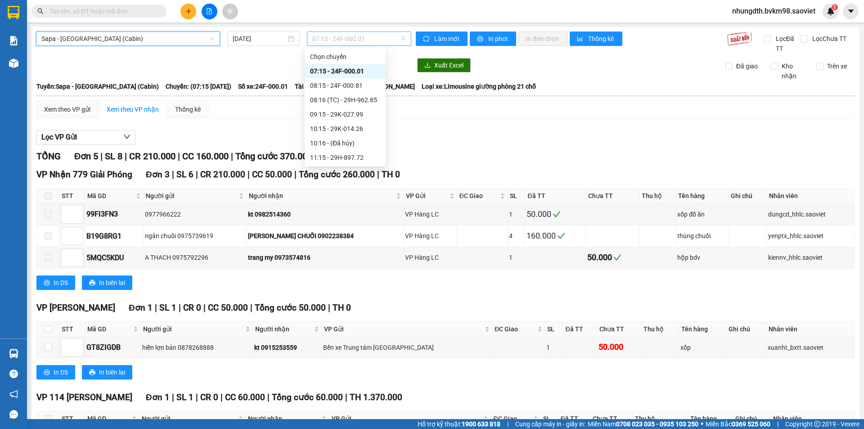
click at [363, 42] on span "07:15 - 24F-000.01" at bounding box center [359, 39] width 94 height 14
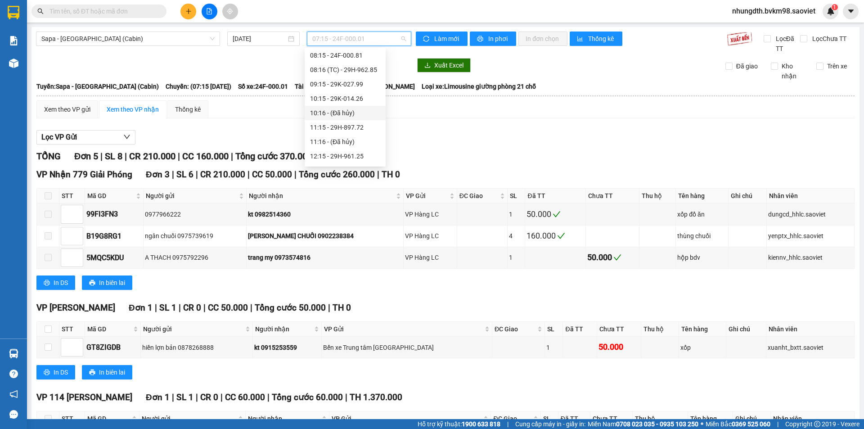
scroll to position [45, 0]
click at [354, 140] on div "12:15 - 29H-961.25" at bounding box center [345, 141] width 70 height 10
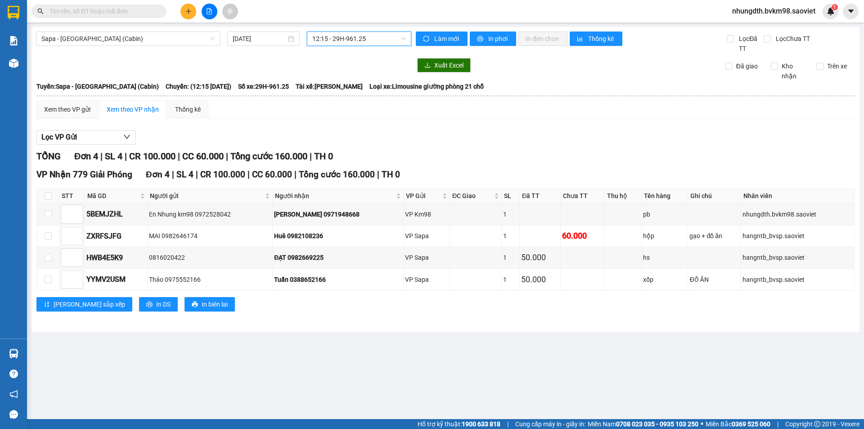
click at [104, 14] on input "text" at bounding box center [103, 11] width 106 height 10
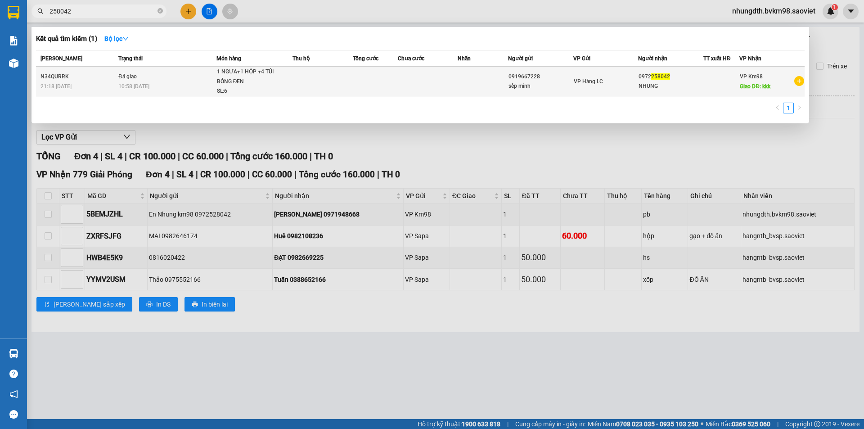
type input "258042"
click at [184, 77] on td "Đã giao 10:58 [DATE]" at bounding box center [166, 82] width 100 height 31
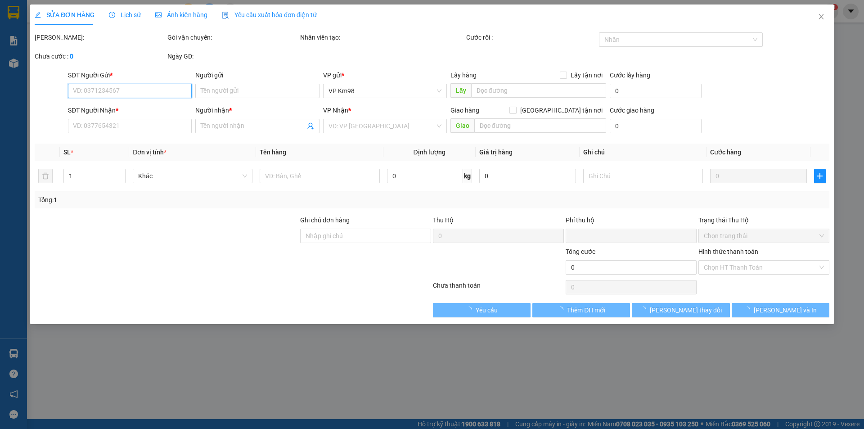
type input "0919667228"
type input "sếp minh"
type input "0972258042"
type input "NHUNG"
type input "kkk"
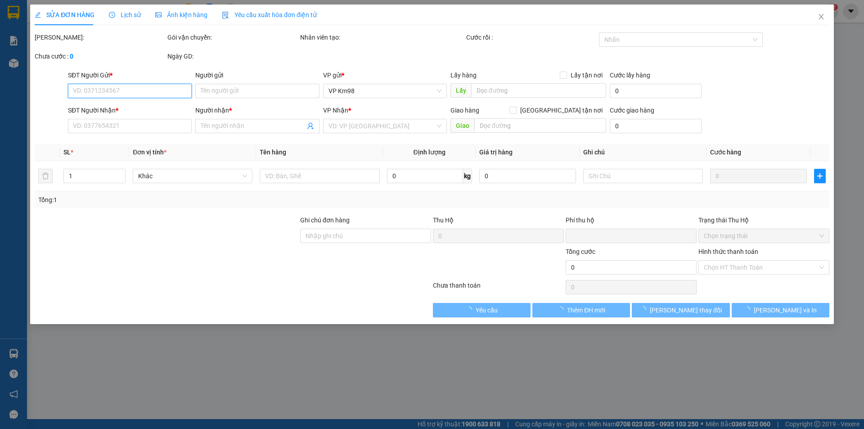
type input "0"
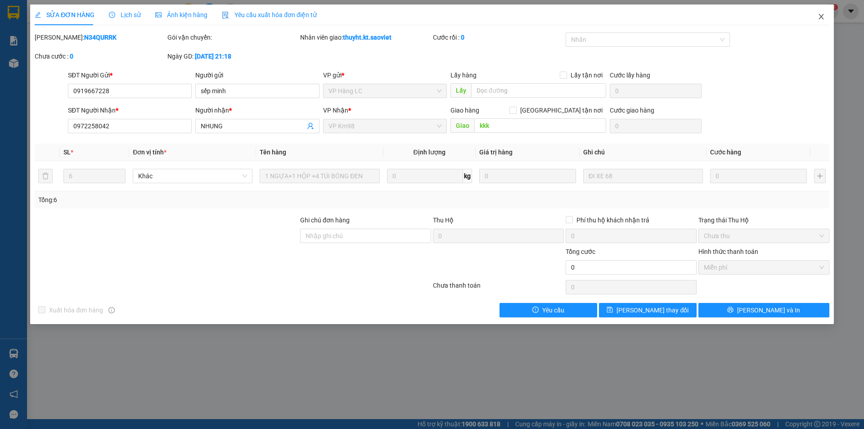
click at [823, 18] on icon "close" at bounding box center [821, 16] width 7 height 7
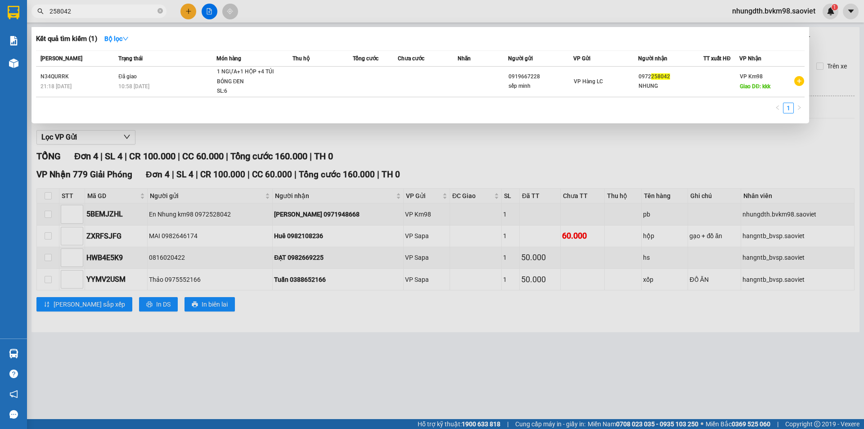
click at [113, 10] on input "258042" at bounding box center [103, 11] width 106 height 10
click at [113, 11] on input "258042" at bounding box center [103, 11] width 106 height 10
type input "2"
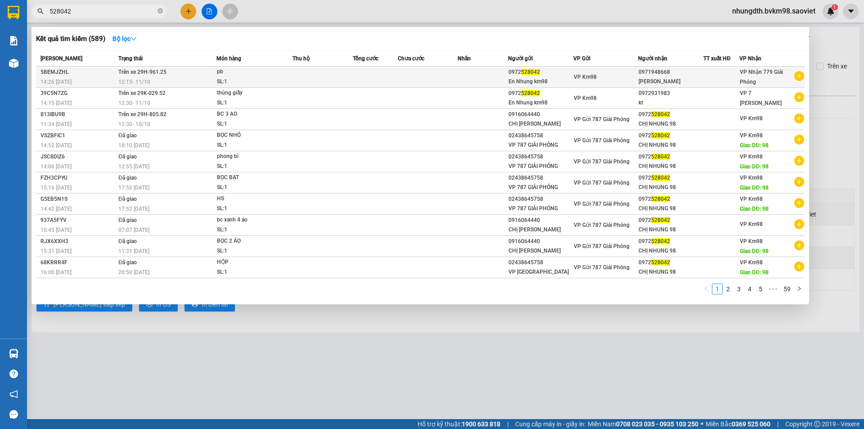
type input "528042"
click at [299, 80] on td at bounding box center [323, 77] width 60 height 21
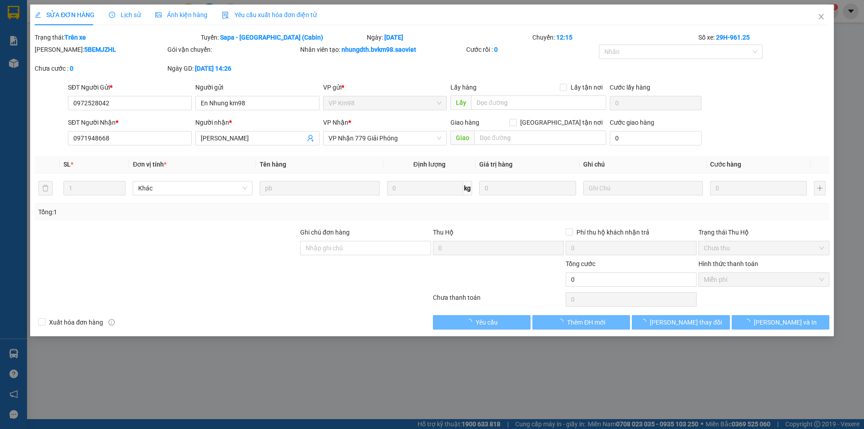
type input "0972528042"
type input "En Nhung km98"
type input "0971948668"
type input "[PERSON_NAME]"
type input "0"
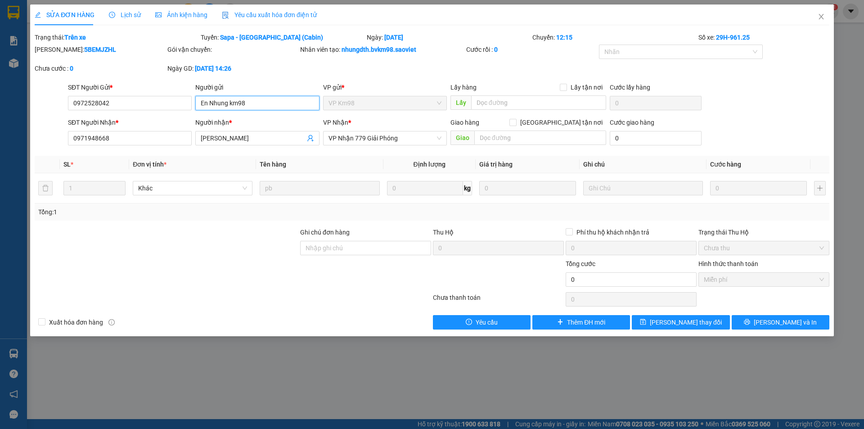
click at [207, 105] on input "En Nhung km98" at bounding box center [257, 103] width 124 height 14
type input "Em Nhung km98"
click at [695, 322] on span "[PERSON_NAME] thay đổi" at bounding box center [686, 322] width 72 height 10
